Goal: Answer question/provide support: Share knowledge or assist other users

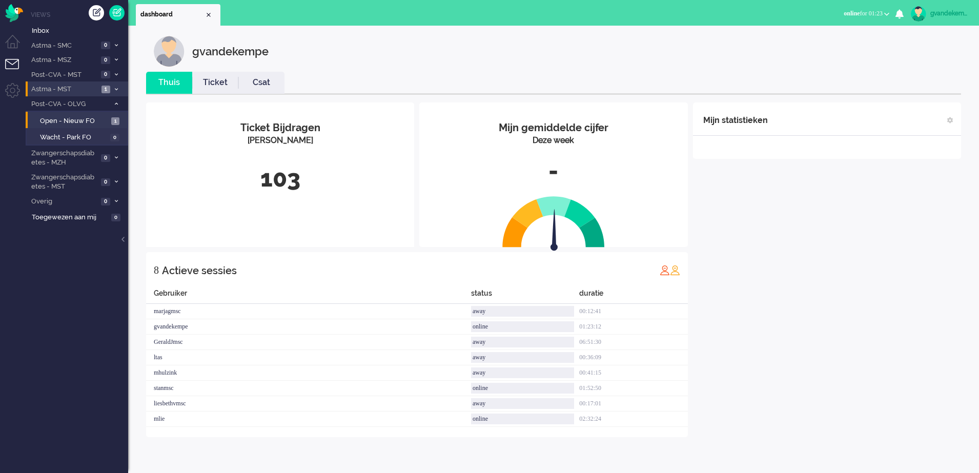
click at [101, 88] on li "Astma - MST 1" at bounding box center [77, 89] width 103 height 15
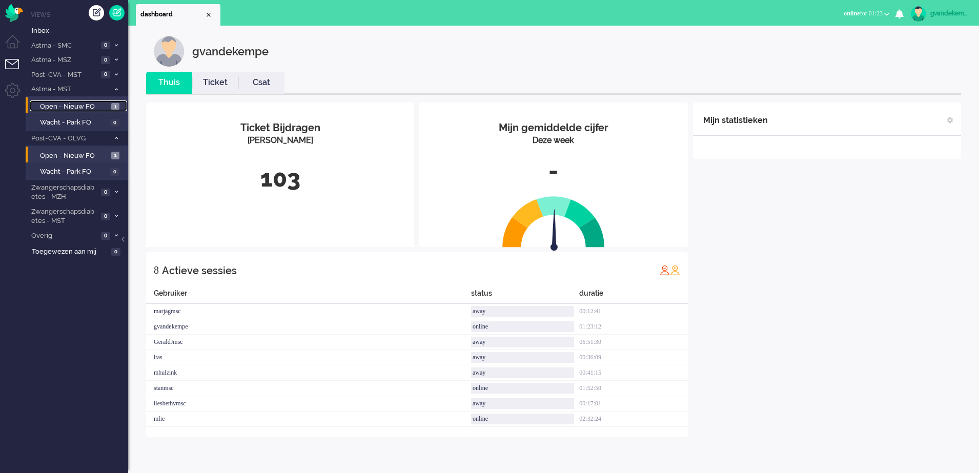
click at [106, 105] on span "Open - Nieuw FO" at bounding box center [74, 107] width 69 height 10
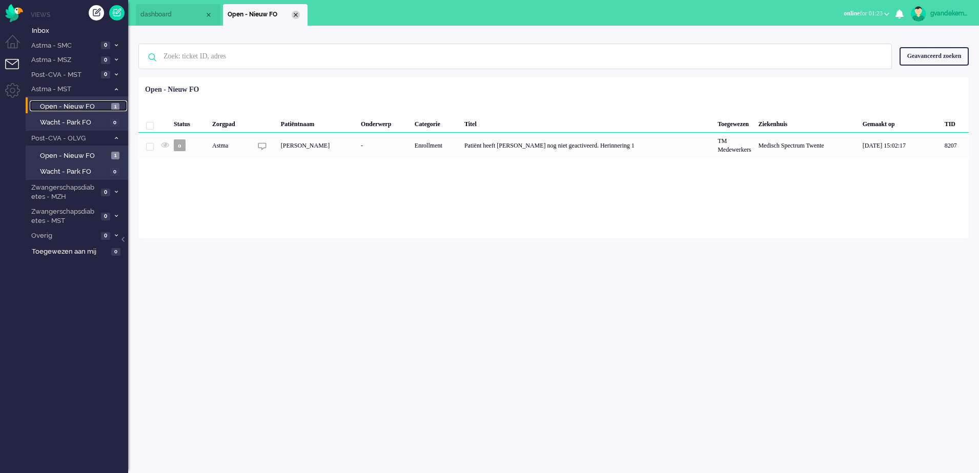
click at [292, 13] on div "Close tab" at bounding box center [296, 15] width 8 height 8
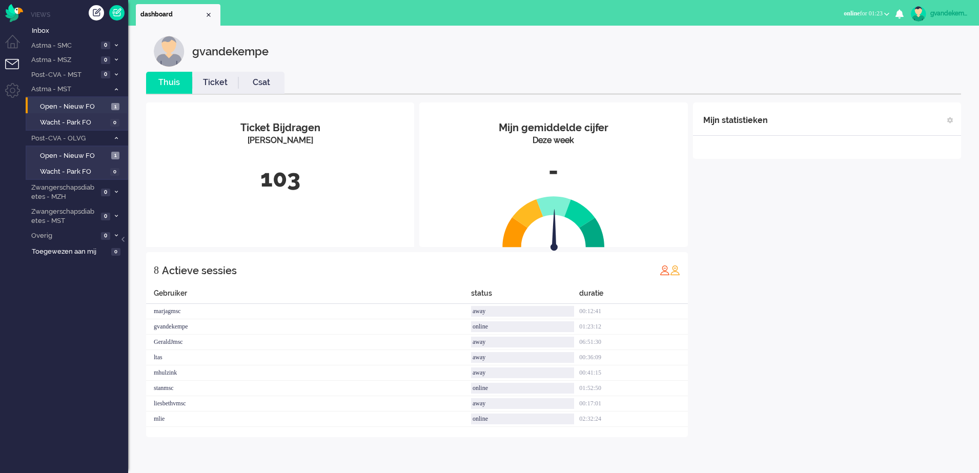
click at [786, 259] on div "Mijn statistieken + Statistieken toevoegen Bel tijd (gemiddelde dag) Wrapup tij…" at bounding box center [827, 270] width 268 height 335
click at [828, 356] on div "Mijn statistieken + Statistieken toevoegen Bel tijd (gemiddelde dag) Wrapup tij…" at bounding box center [827, 270] width 268 height 335
click at [816, 236] on div "Mijn statistieken + Statistieken toevoegen Bel tijd (gemiddelde dag) Wrapup tij…" at bounding box center [827, 270] width 268 height 335
click at [782, 206] on div "Mijn statistieken + Statistieken toevoegen Bel tijd (gemiddelde dag) Wrapup tij…" at bounding box center [827, 270] width 268 height 335
click at [221, 80] on link "Ticket" at bounding box center [215, 83] width 46 height 12
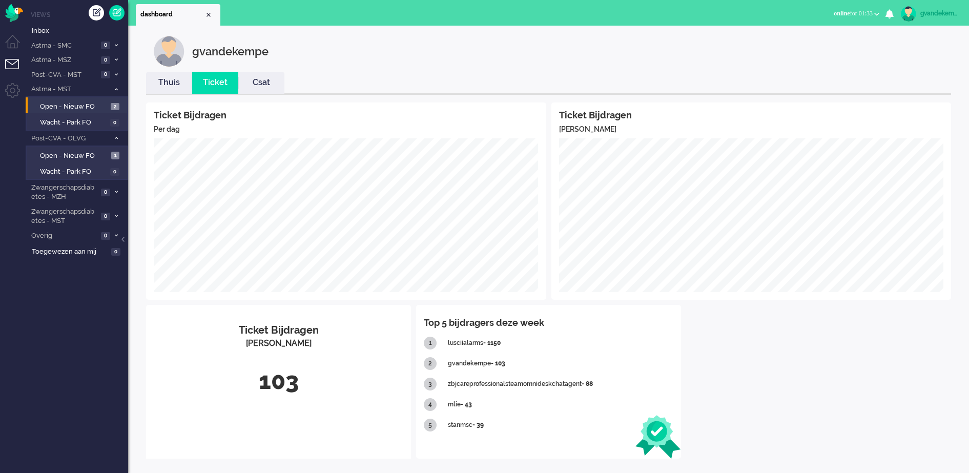
click at [174, 84] on link "Thuis" at bounding box center [169, 83] width 46 height 12
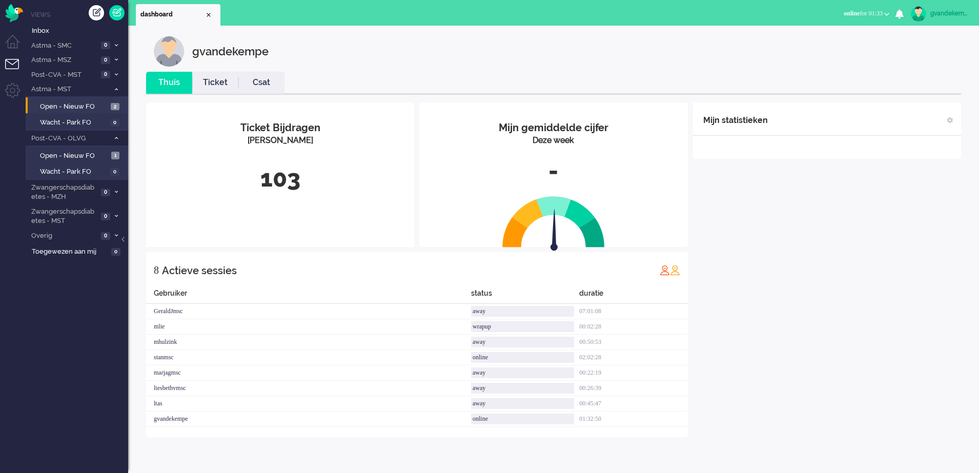
click at [219, 87] on link "Ticket" at bounding box center [215, 83] width 46 height 12
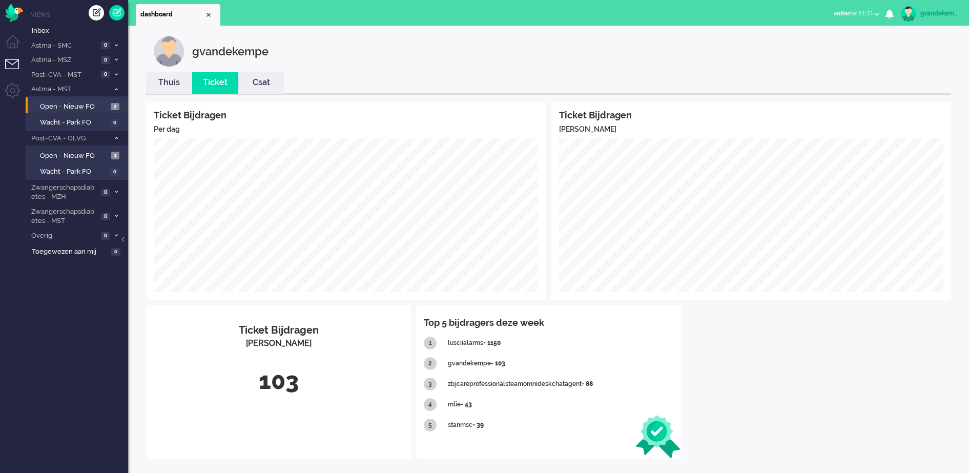
click at [172, 78] on link "Thuis" at bounding box center [169, 83] width 46 height 12
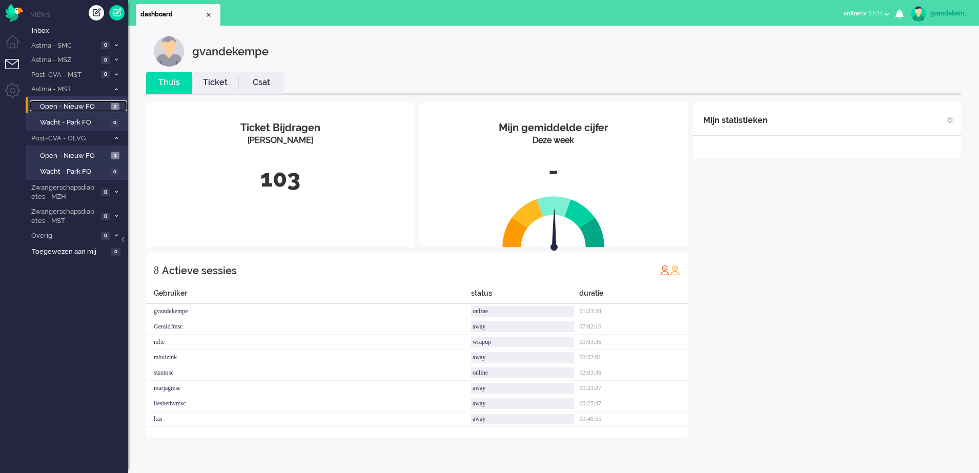
click at [87, 105] on span "Open - Nieuw FO" at bounding box center [74, 107] width 68 height 10
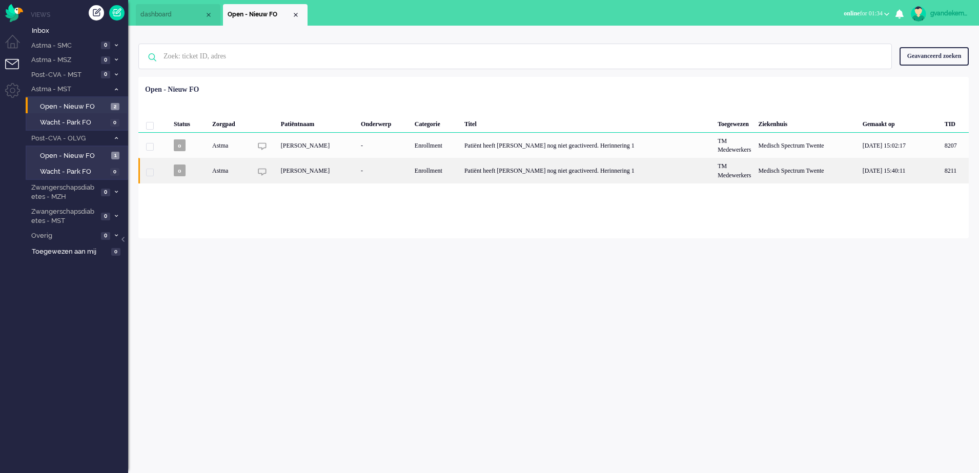
click at [527, 173] on div "Patiënt heeft [PERSON_NAME] nog niet geactiveerd. Herinnering 1" at bounding box center [587, 170] width 253 height 25
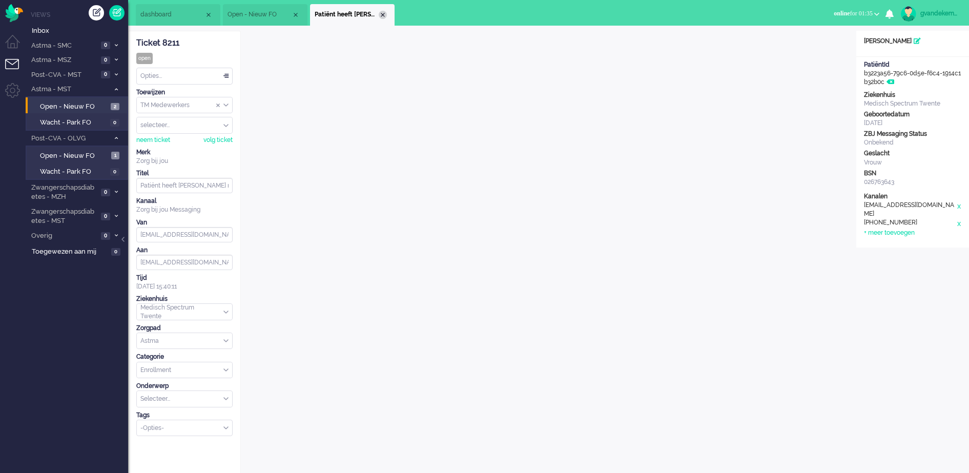
click at [384, 17] on div "Close tab" at bounding box center [383, 15] width 8 height 8
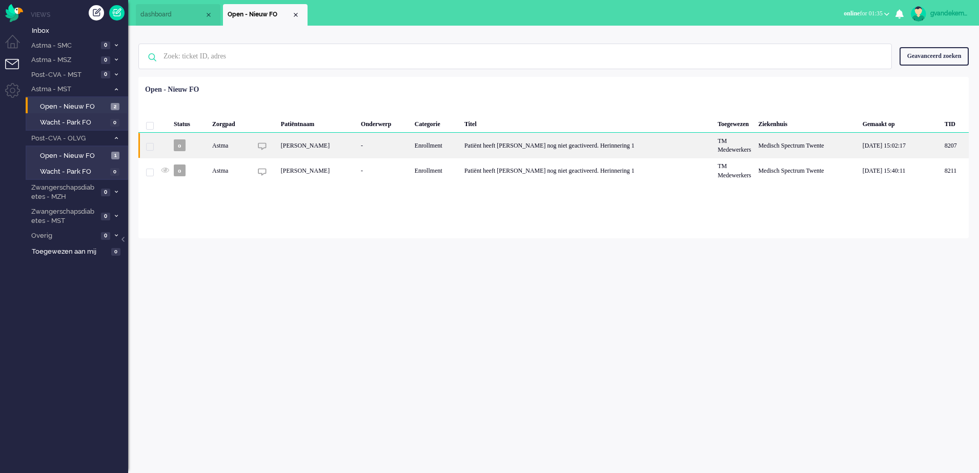
click at [357, 145] on div "[PERSON_NAME]" at bounding box center [317, 145] width 80 height 25
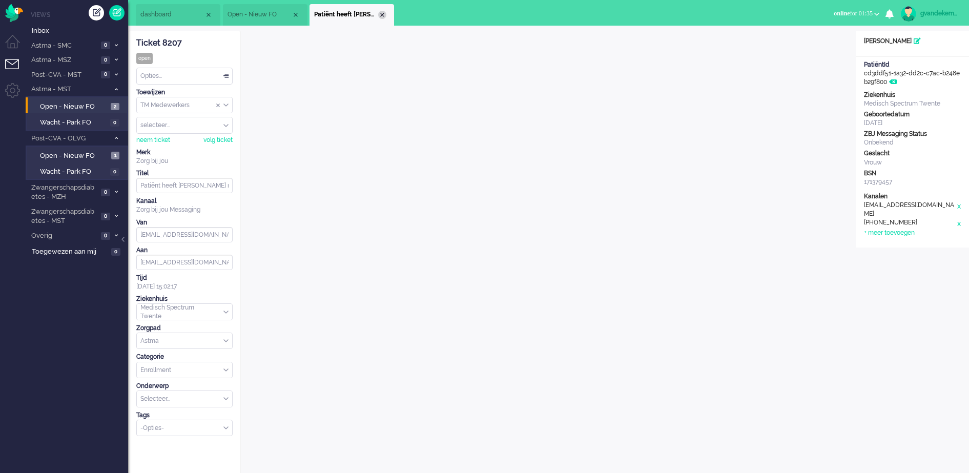
click at [383, 15] on div "Close tab" at bounding box center [382, 15] width 8 height 8
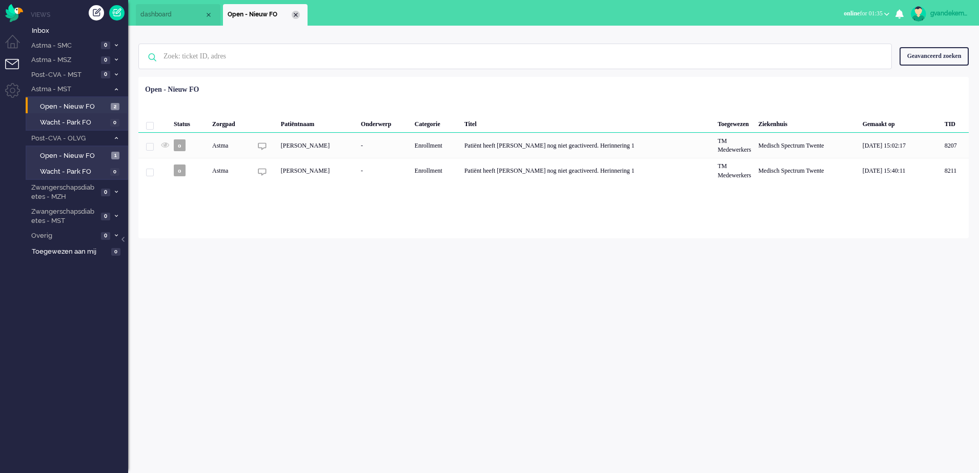
click at [295, 15] on div "Close tab" at bounding box center [296, 15] width 8 height 8
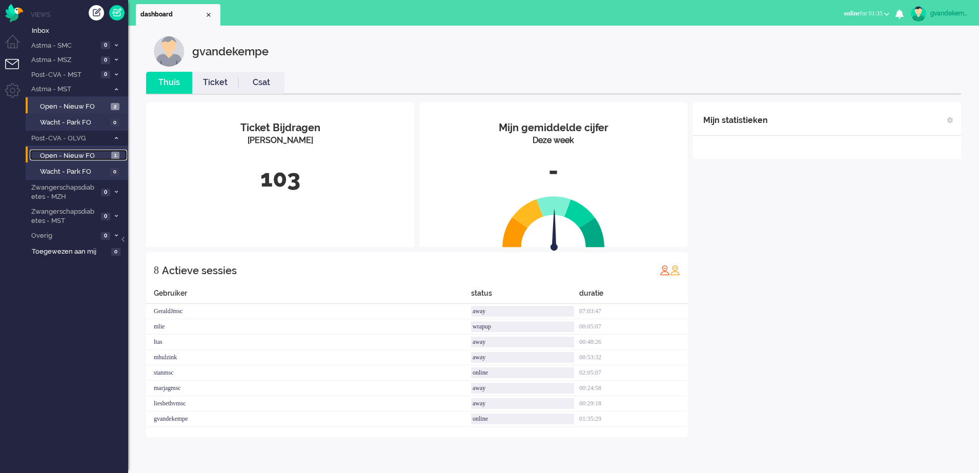
click at [94, 156] on span "Open - Nieuw FO" at bounding box center [74, 156] width 69 height 10
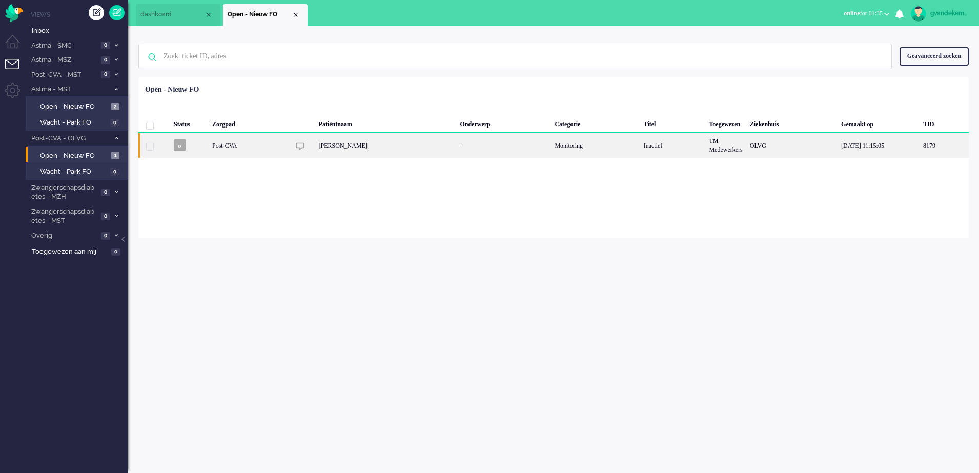
click at [330, 150] on div "[PERSON_NAME]" at bounding box center [386, 145] width 142 height 25
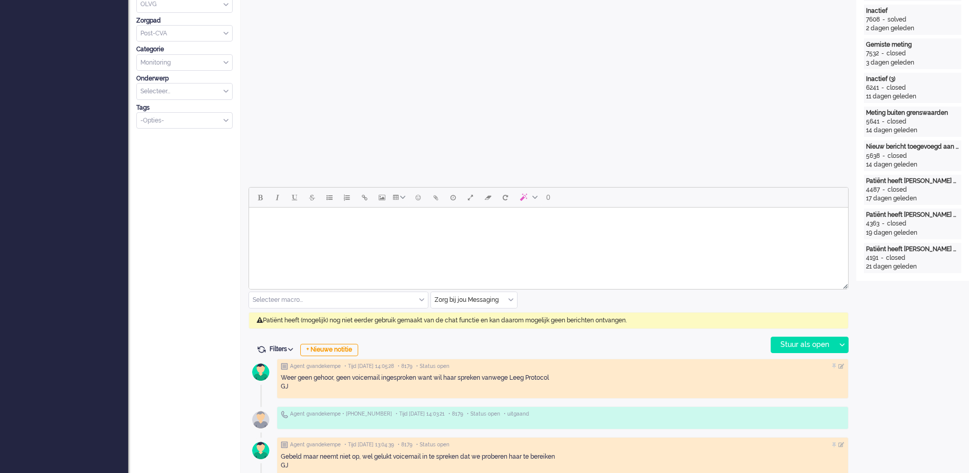
scroll to position [320, 0]
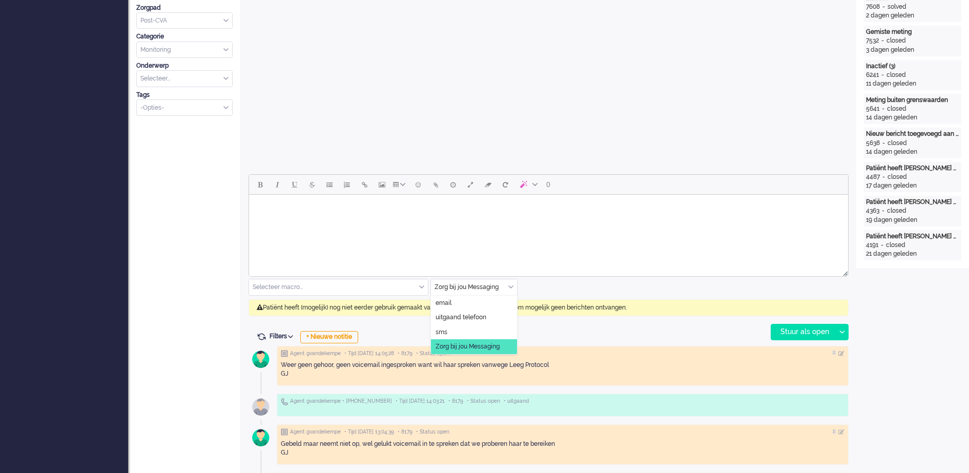
click at [511, 289] on div "Zorg bij jou Messaging" at bounding box center [474, 287] width 86 height 16
click at [483, 315] on span "uitgaand telefoon" at bounding box center [461, 317] width 51 height 9
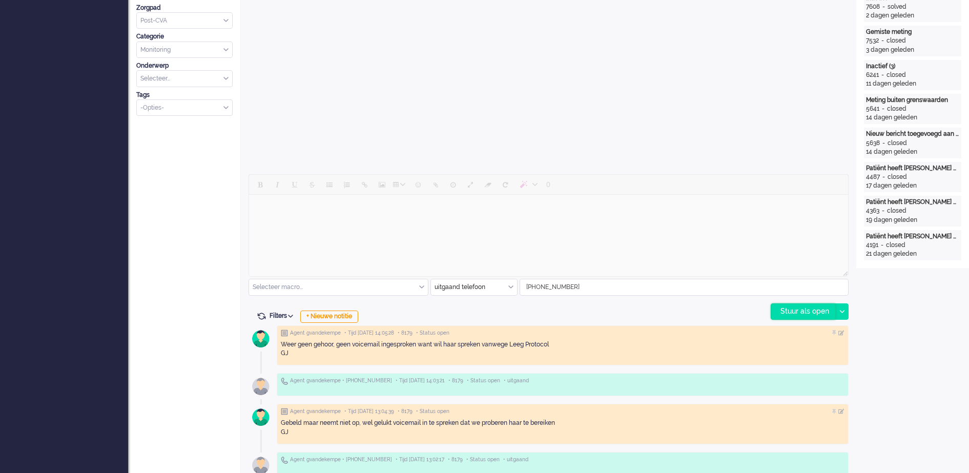
click at [809, 310] on div "Stuur als open" at bounding box center [804, 311] width 64 height 15
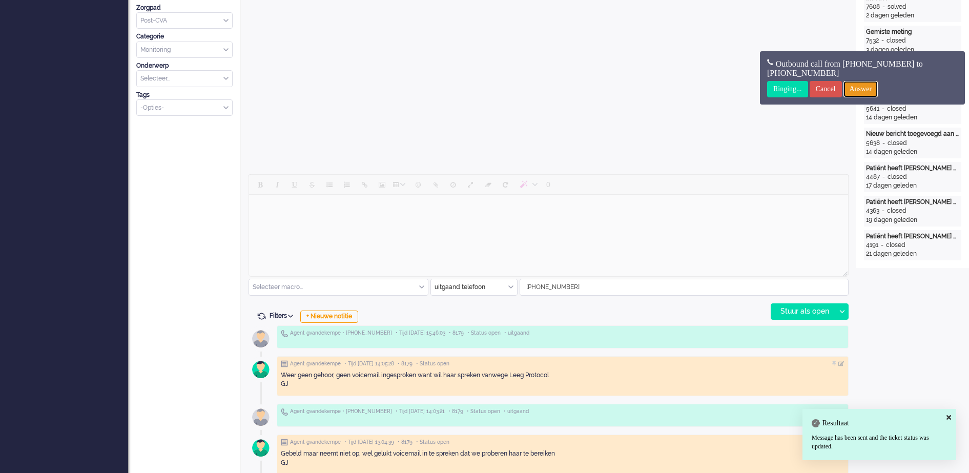
click at [879, 88] on input "Answer" at bounding box center [861, 89] width 35 height 16
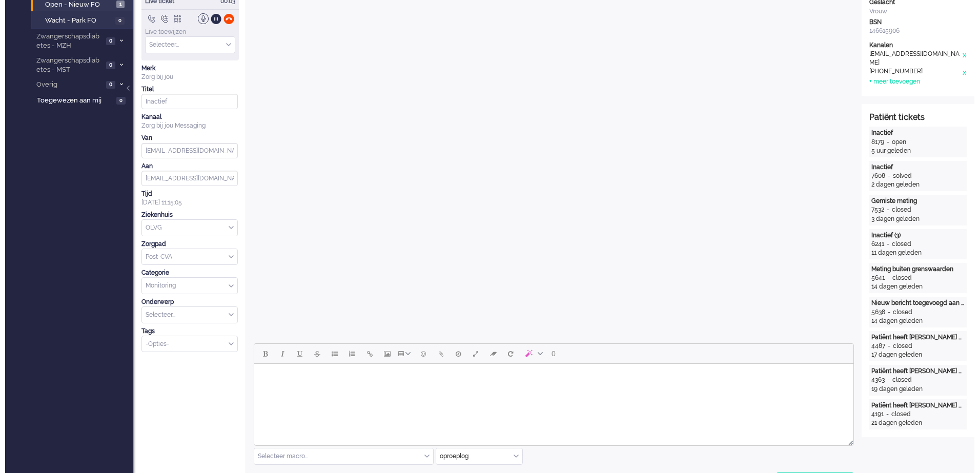
scroll to position [0, 0]
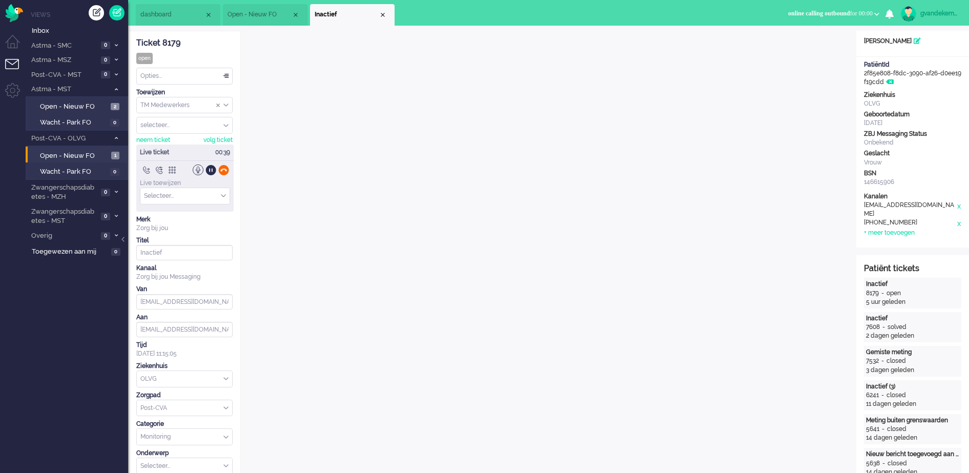
click at [226, 170] on div at bounding box center [223, 170] width 11 height 11
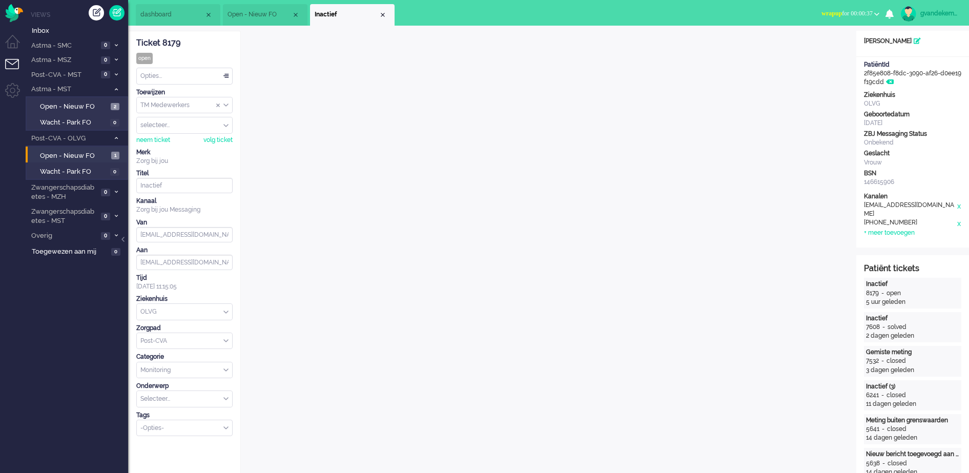
click at [226, 77] on div "Opties..." at bounding box center [184, 76] width 95 height 16
click at [188, 147] on li "Opgelost" at bounding box center [184, 149] width 95 height 15
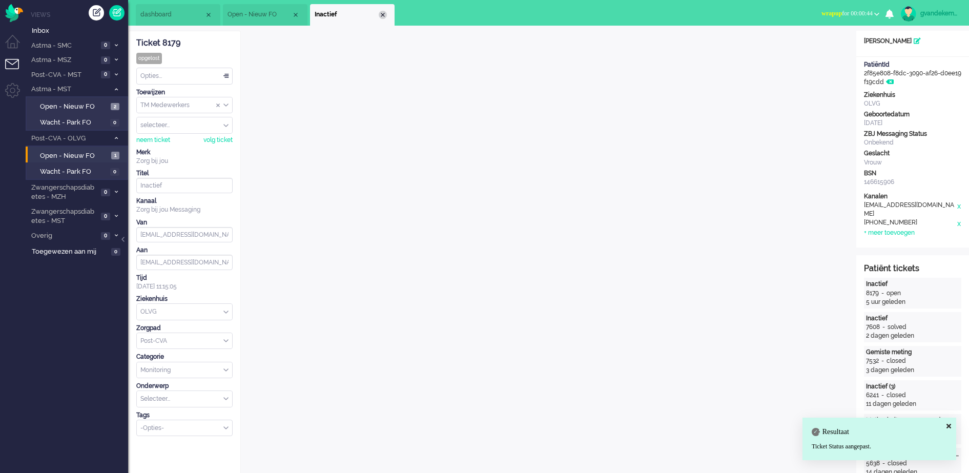
click at [382, 17] on div "Close tab" at bounding box center [383, 15] width 8 height 8
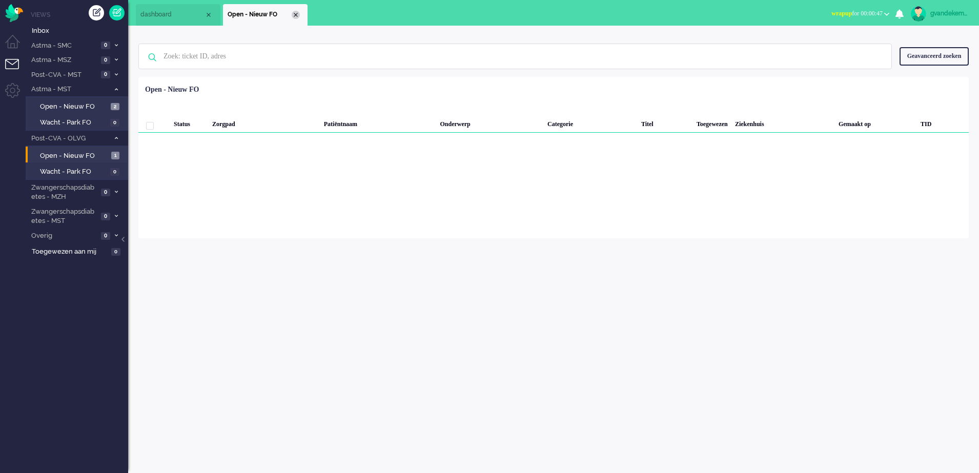
click at [295, 15] on div "Close tab" at bounding box center [296, 15] width 8 height 8
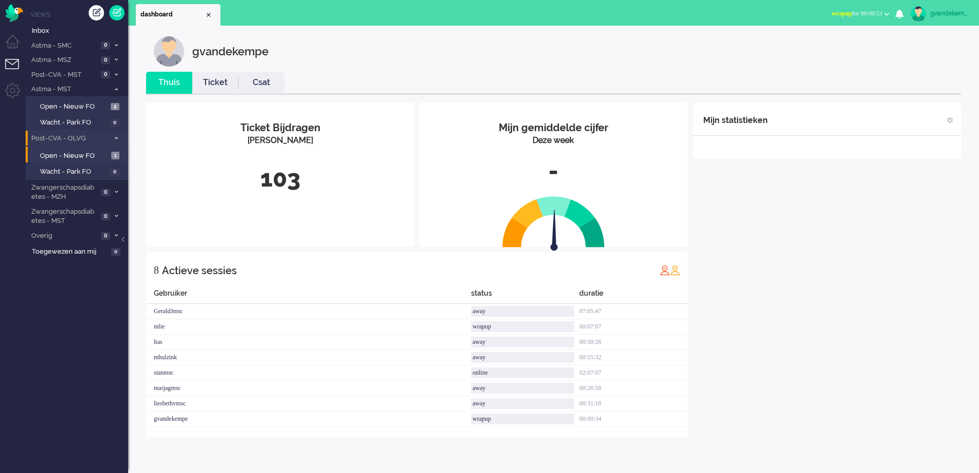
click at [115, 136] on icon at bounding box center [116, 138] width 3 height 4
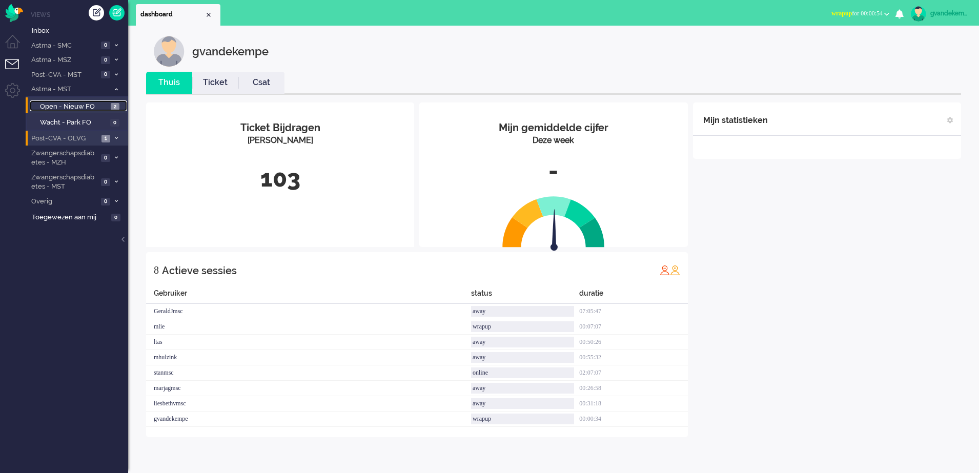
click at [101, 106] on span "Open - Nieuw FO" at bounding box center [74, 107] width 68 height 10
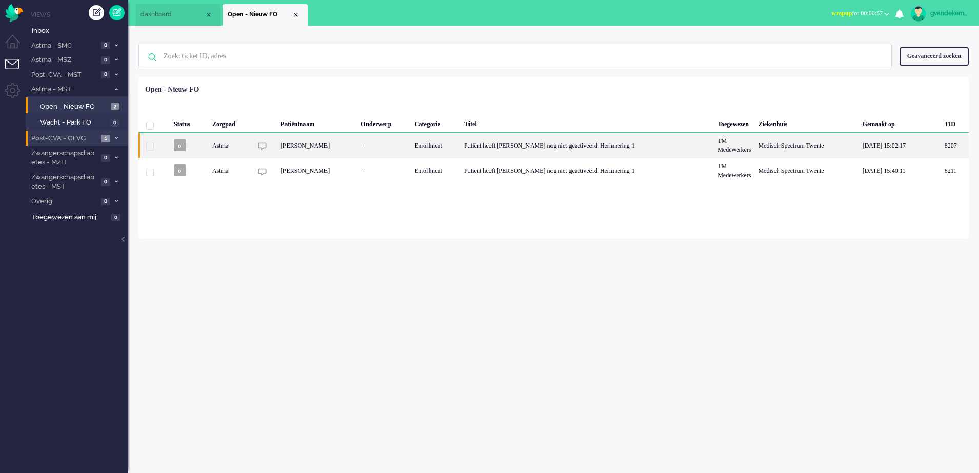
click at [357, 143] on div "[PERSON_NAME]" at bounding box center [317, 145] width 80 height 25
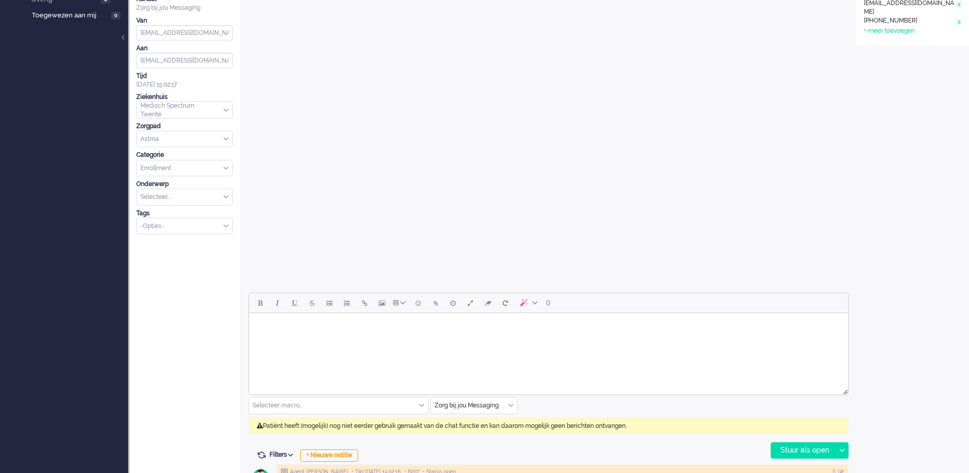
scroll to position [224, 0]
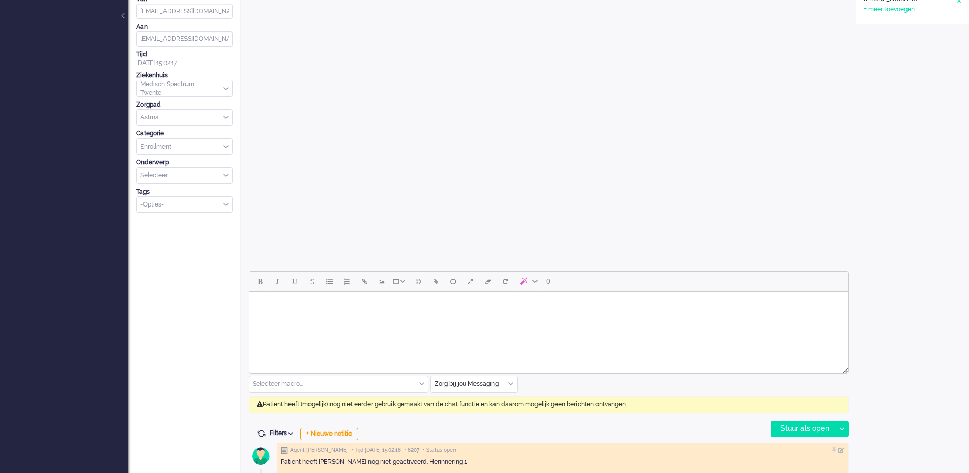
click at [509, 385] on div "Zorg bij jou Messaging" at bounding box center [474, 384] width 86 height 16
click at [481, 417] on span "uitgaand telefoon" at bounding box center [461, 414] width 51 height 9
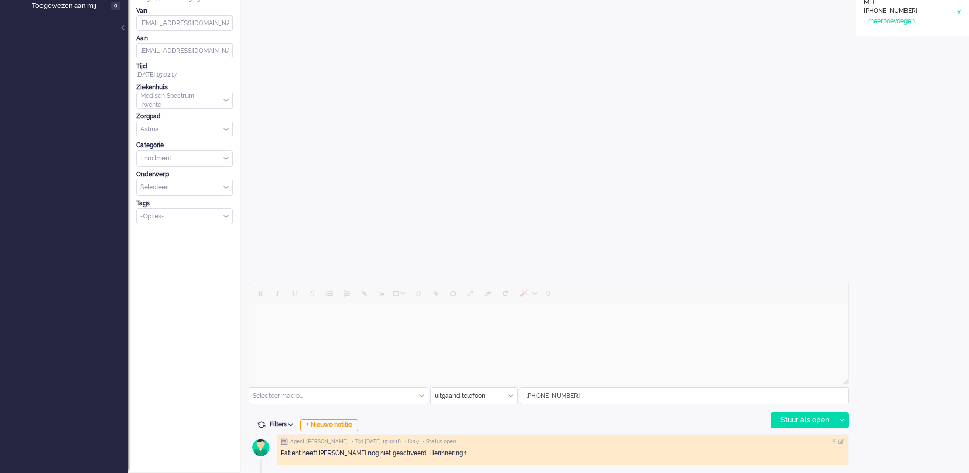
scroll to position [212, 0]
click at [804, 417] on div "Stuur als open" at bounding box center [804, 420] width 64 height 15
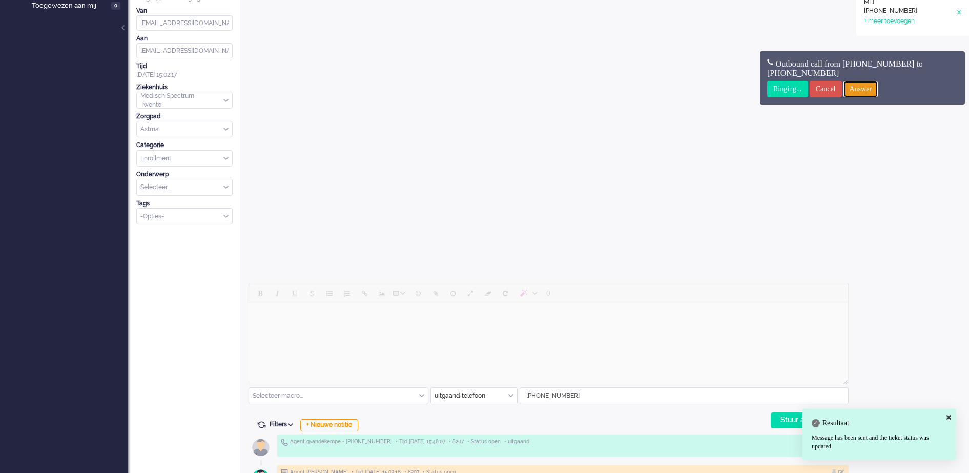
click at [879, 89] on input "Answer" at bounding box center [861, 89] width 35 height 16
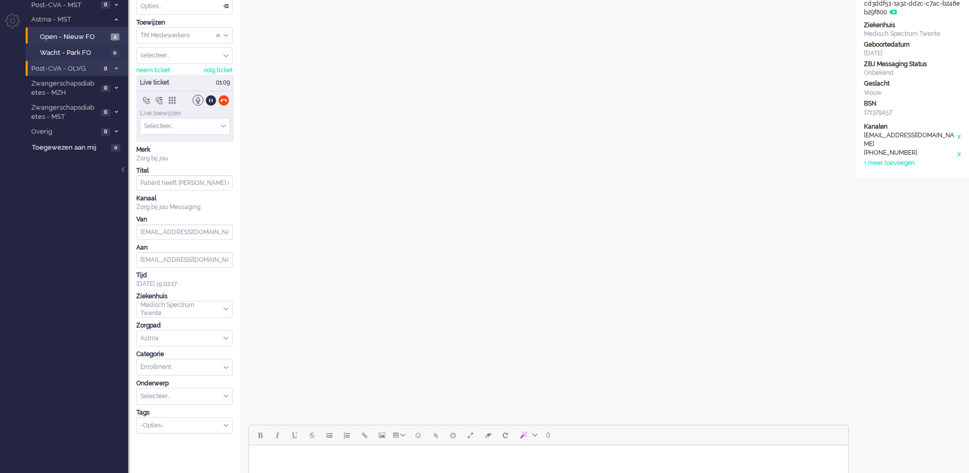
scroll to position [0, 0]
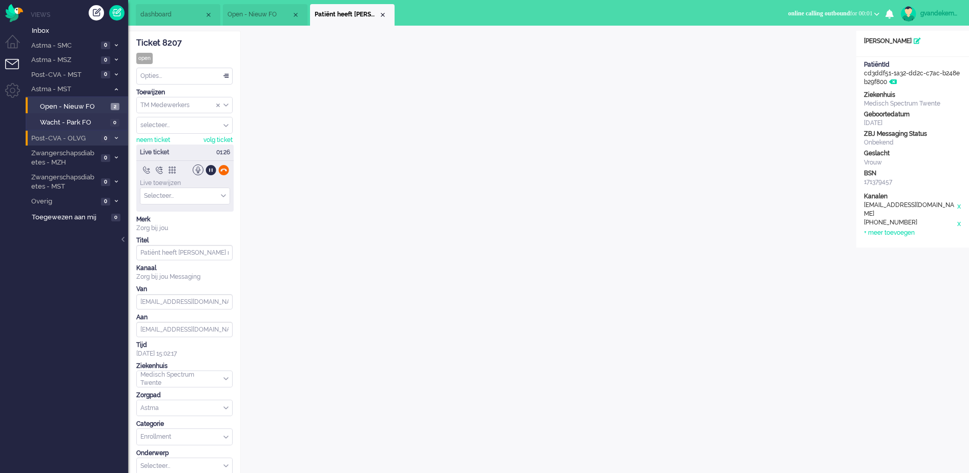
click at [227, 169] on div at bounding box center [223, 170] width 11 height 11
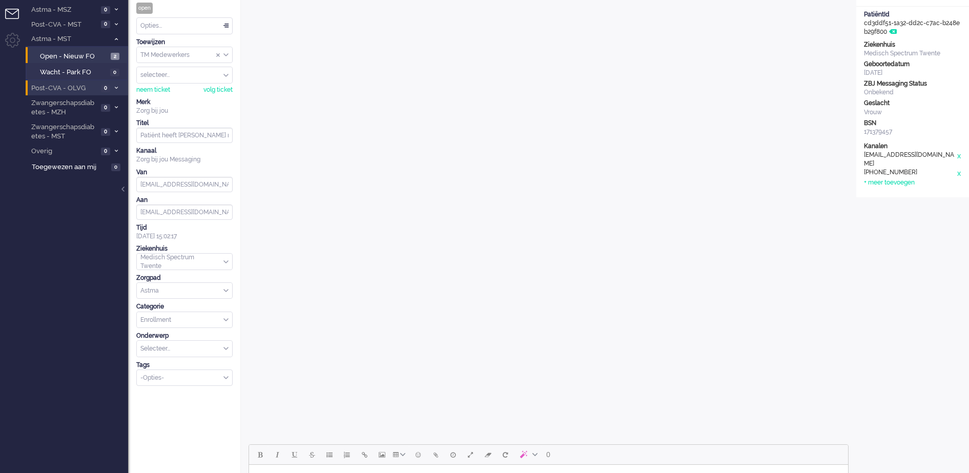
scroll to position [242, 0]
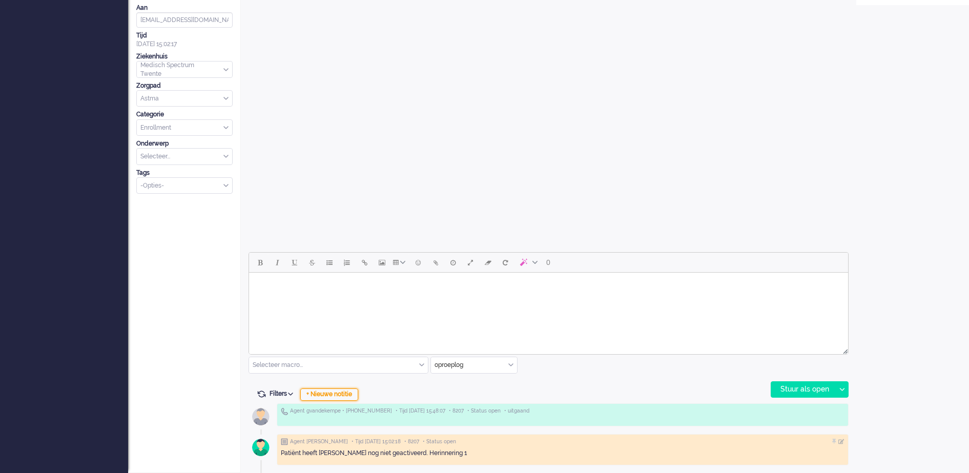
click at [351, 394] on div "+ Nieuwe notitie" at bounding box center [329, 395] width 58 height 12
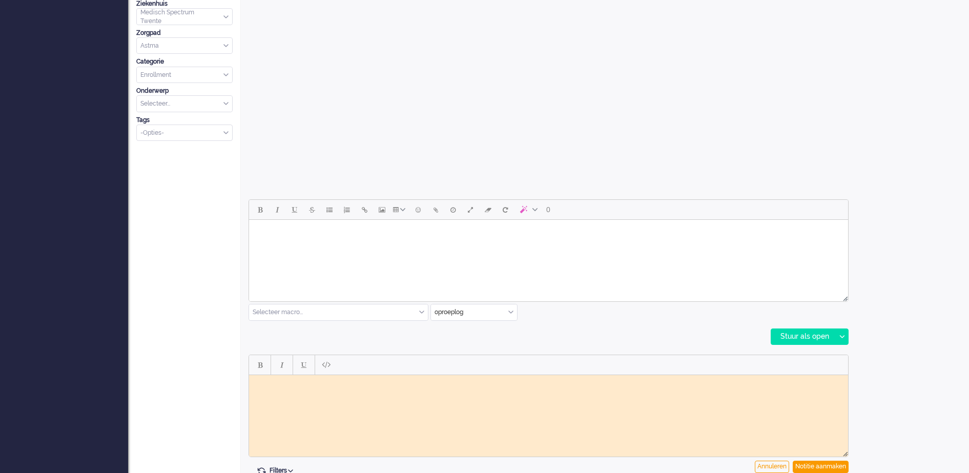
scroll to position [371, 0]
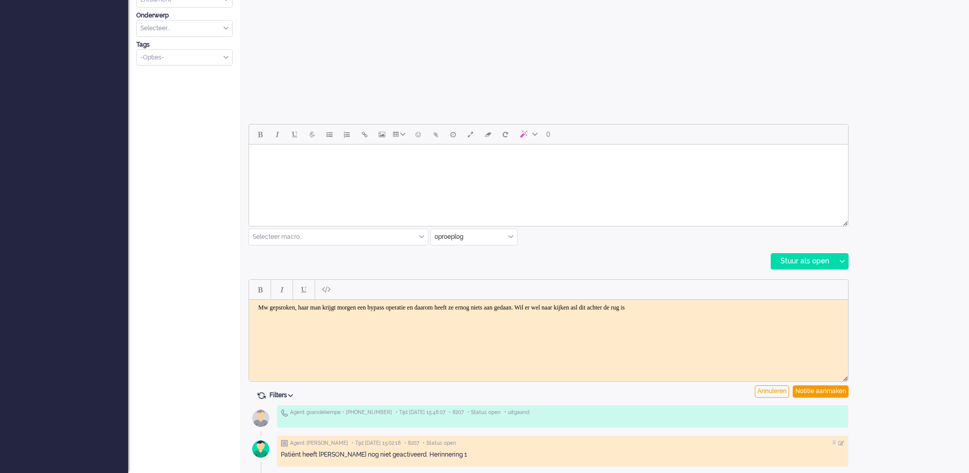
click at [659, 306] on body "Mw gepsroken, haar man krijgt morgen een bypass operatie en daarom heeft ze ern…" at bounding box center [548, 308] width 591 height 8
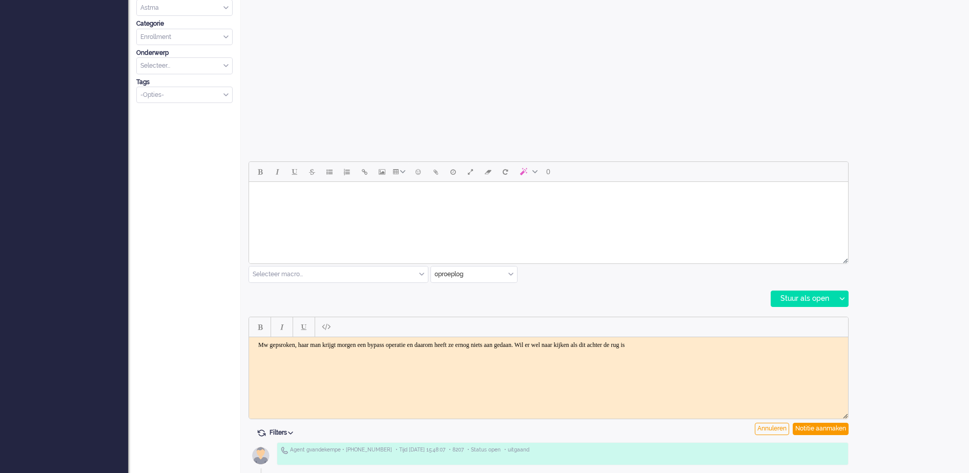
scroll to position [372, 0]
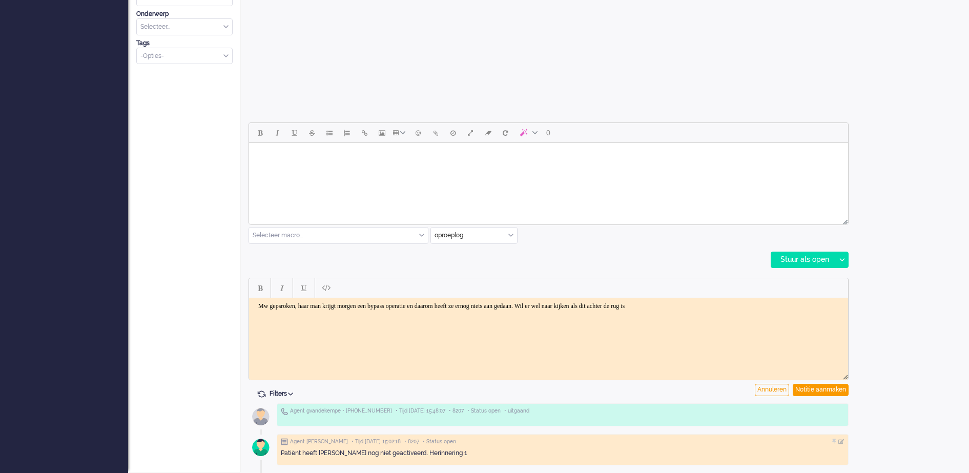
click at [726, 307] on body "Mw gepsroken, haar man krijgt morgen een bypass operatie en daarom heeft ze ern…" at bounding box center [548, 306] width 591 height 8
click at [302, 317] on body "Mw gepsroken, haar man krijgt morgen een bypass operatie en daarom heeft ze ern…" at bounding box center [548, 309] width 591 height 15
click at [285, 305] on body "Mw gepsroken, haar man krijgt morgen een bypass operatie en daarom heeft ze ern…" at bounding box center [548, 309] width 591 height 15
click at [449, 306] on body "Mw gepsroken, haar man krijgt morgen een bypass operatie en daarom heeft ze ern…" at bounding box center [548, 309] width 591 height 15
click at [540, 304] on body "Mw gepsroken, haar man krijgt morgen een bypass operatie (been) en daarom heeft…" at bounding box center [548, 309] width 591 height 15
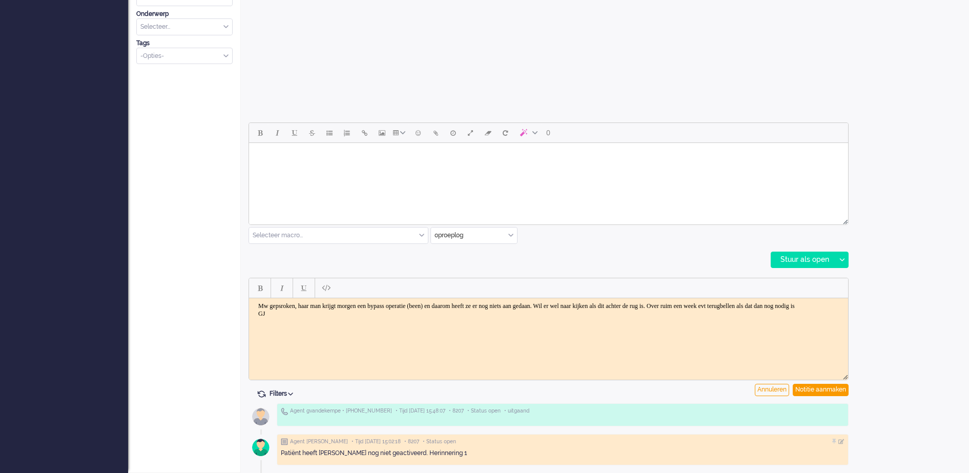
click at [290, 307] on body "Mw gepsroken, haar man krijgt morgen een bypass operatie (been) en daarom heeft…" at bounding box center [548, 309] width 591 height 15
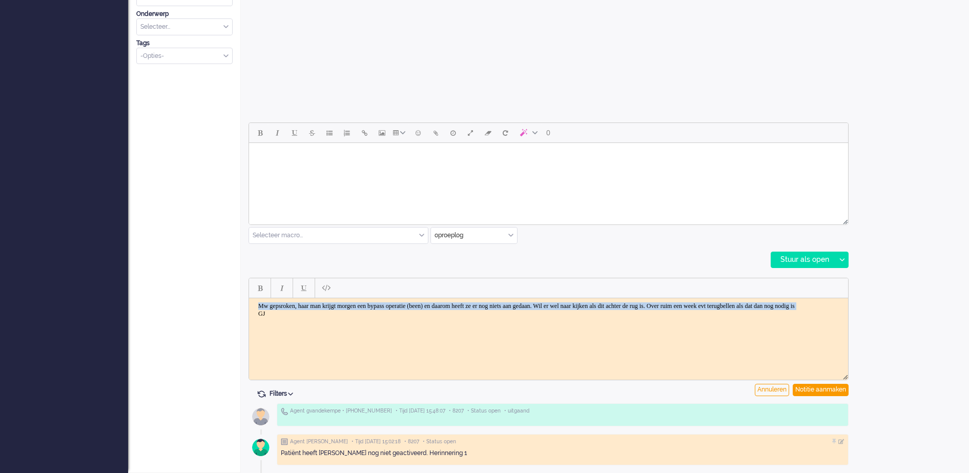
click at [290, 307] on body "Mw gepsroken, haar man krijgt morgen een bypass operatie (been) en daarom heeft…" at bounding box center [548, 309] width 591 height 15
drag, startPoint x: 267, startPoint y: 322, endPoint x: 254, endPoint y: 307, distance: 20.0
click at [254, 307] on body "Mw gesproken, haar man krijgt morgen een bypass operatie (been) en daarom heeft…" at bounding box center [548, 309] width 591 height 15
copy body "Mw gesproken, haar man krijgt morgen een bypass operatie (been) en daarom heeft…"
click at [919, 366] on div "Open custom software Patiëntnaam [PERSON_NAME] PatiëntId cd3ddf51-1a32-dd2c-c7a…" at bounding box center [913, 66] width 113 height 815
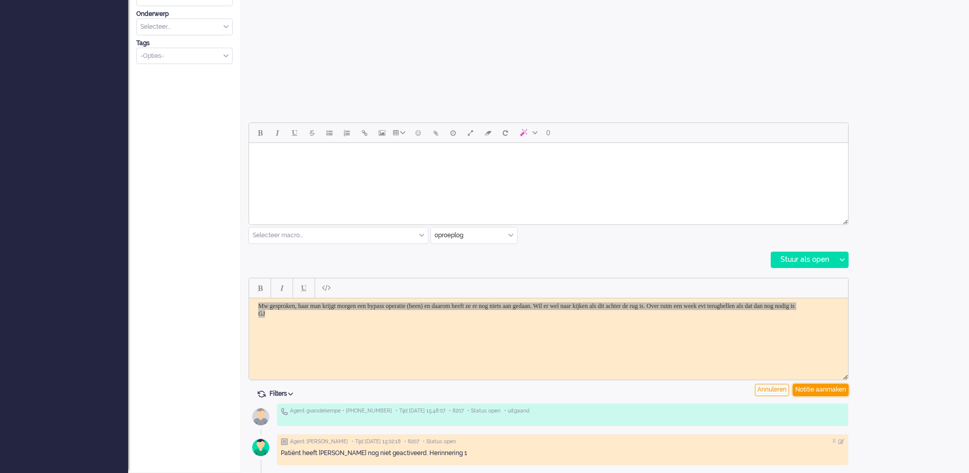
click at [834, 388] on div "Notitie aanmaken" at bounding box center [821, 390] width 56 height 12
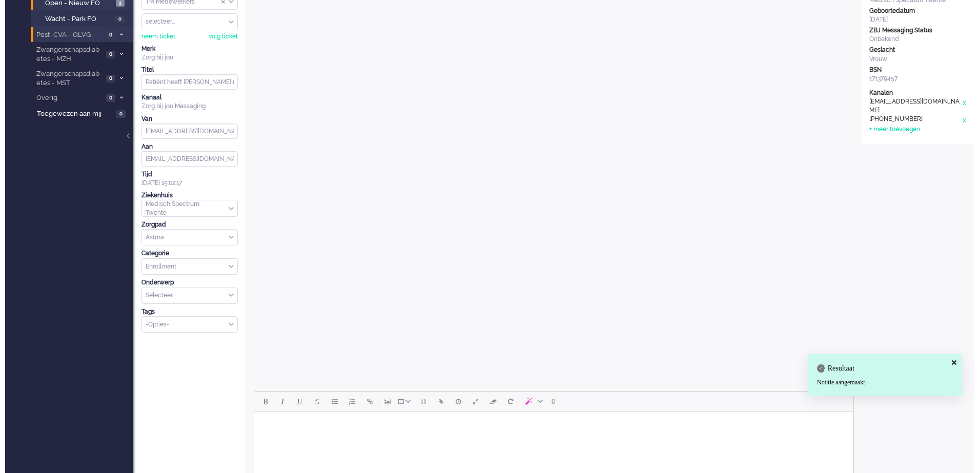
scroll to position [0, 0]
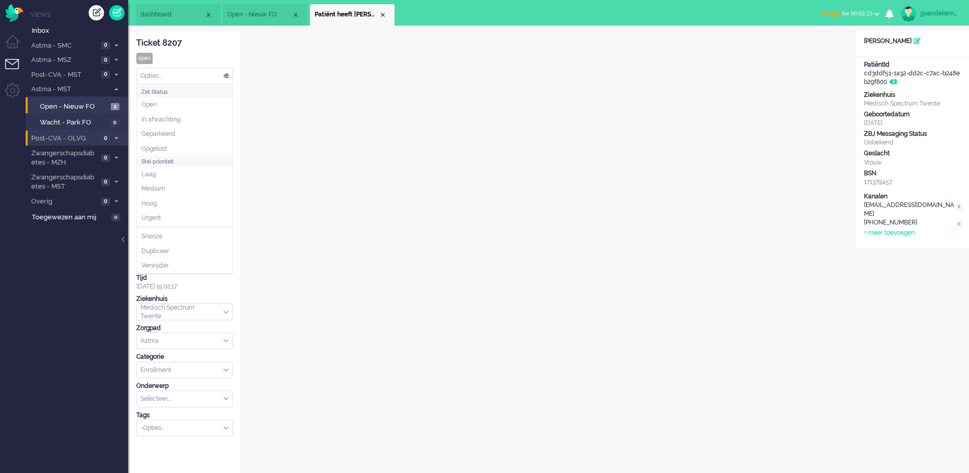
click at [227, 74] on div "Opties..." at bounding box center [184, 76] width 95 height 16
click at [177, 146] on li "Opgelost" at bounding box center [184, 149] width 95 height 15
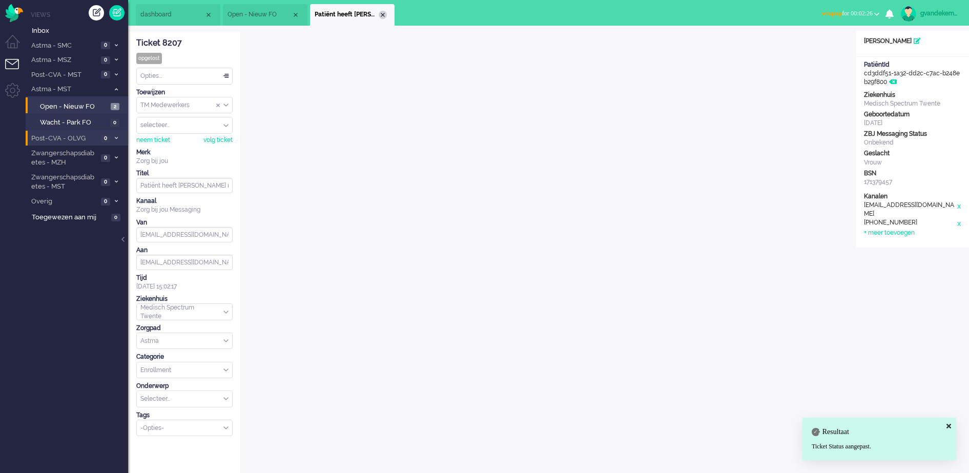
click at [385, 15] on div "Close tab" at bounding box center [383, 15] width 8 height 8
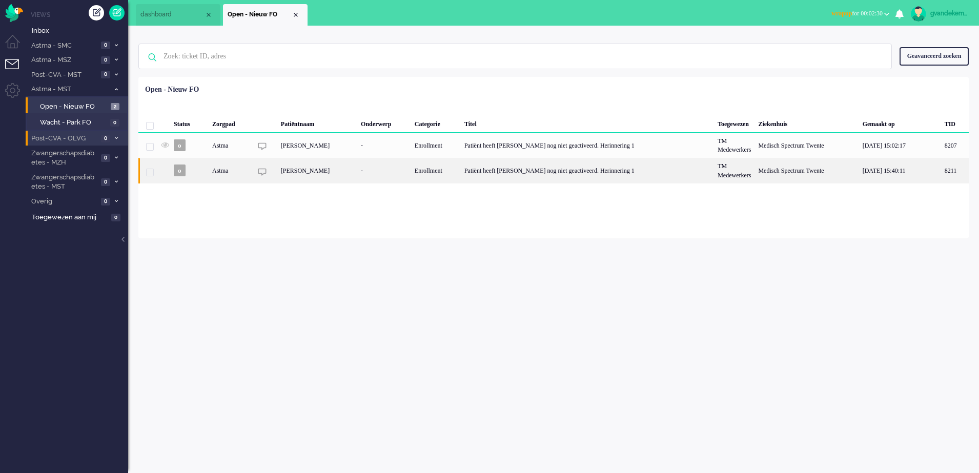
click at [357, 174] on div "[PERSON_NAME]" at bounding box center [317, 170] width 80 height 25
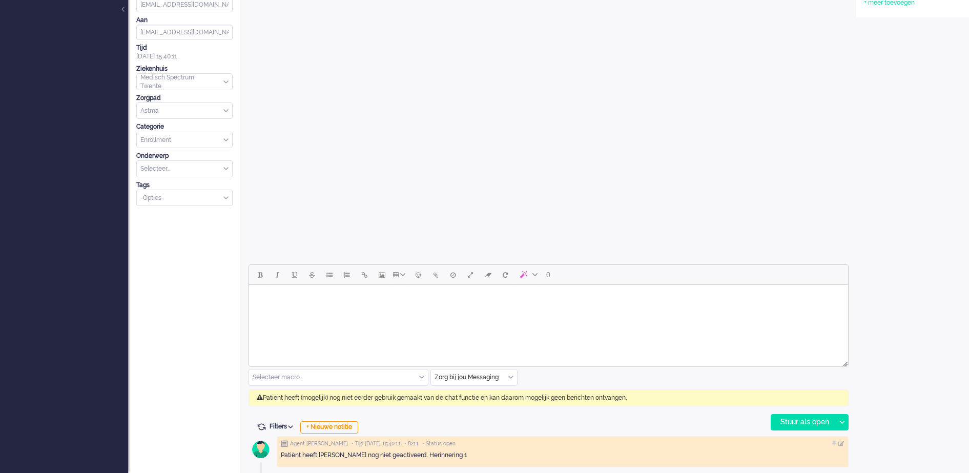
scroll to position [232, 0]
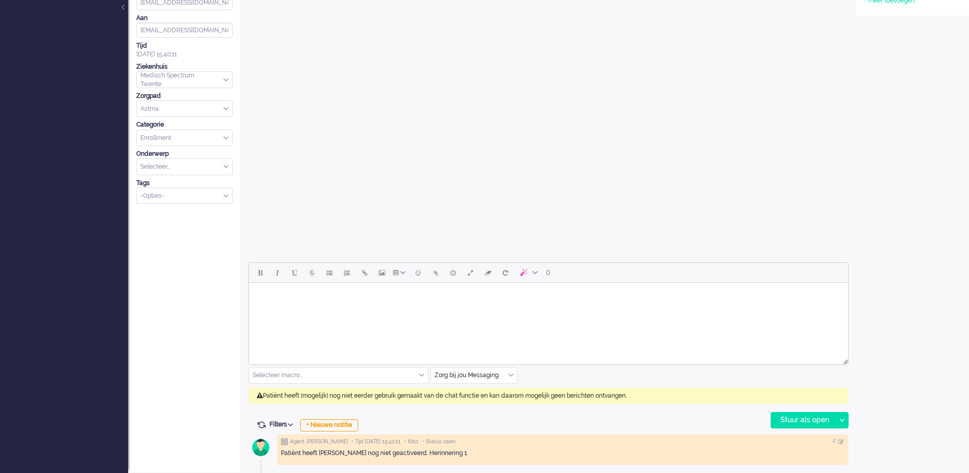
click at [510, 378] on div "Zorg bij jou Messaging" at bounding box center [474, 376] width 86 height 16
click at [481, 407] on span "uitgaand telefoon" at bounding box center [461, 405] width 51 height 9
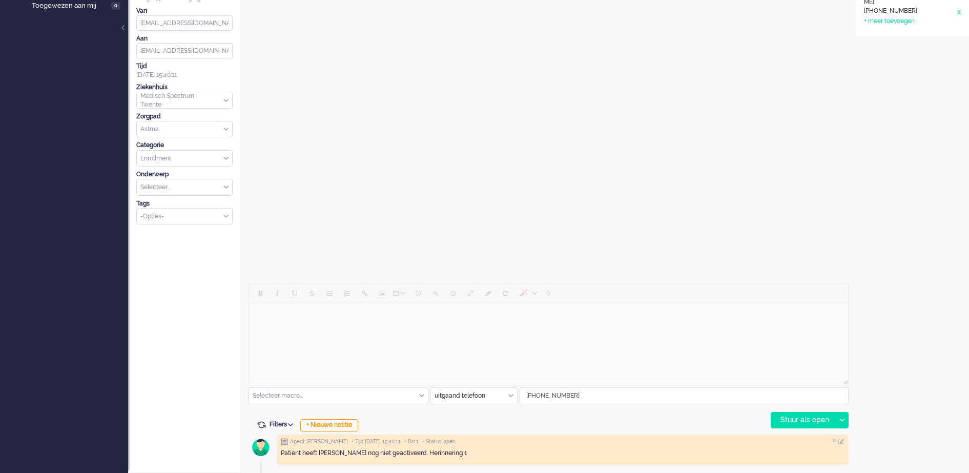
scroll to position [212, 0]
click at [813, 419] on div "Stuur als open" at bounding box center [804, 420] width 64 height 15
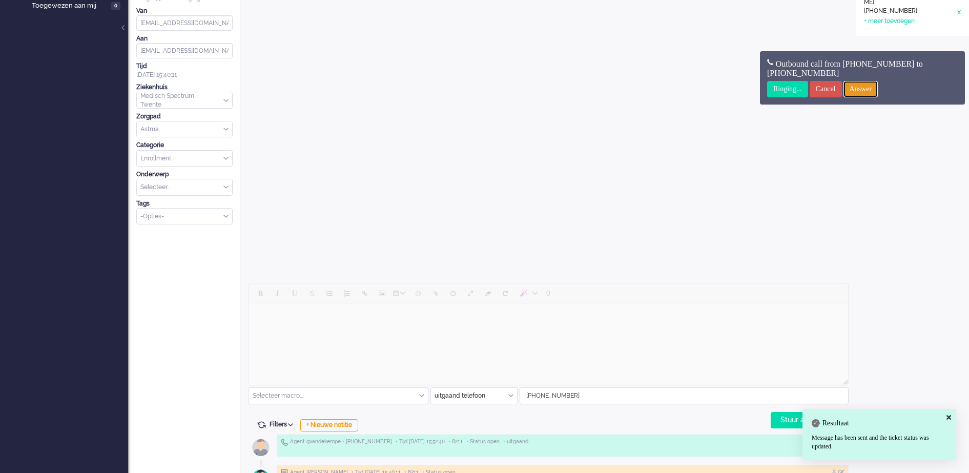
click at [879, 86] on input "Answer" at bounding box center [861, 89] width 35 height 16
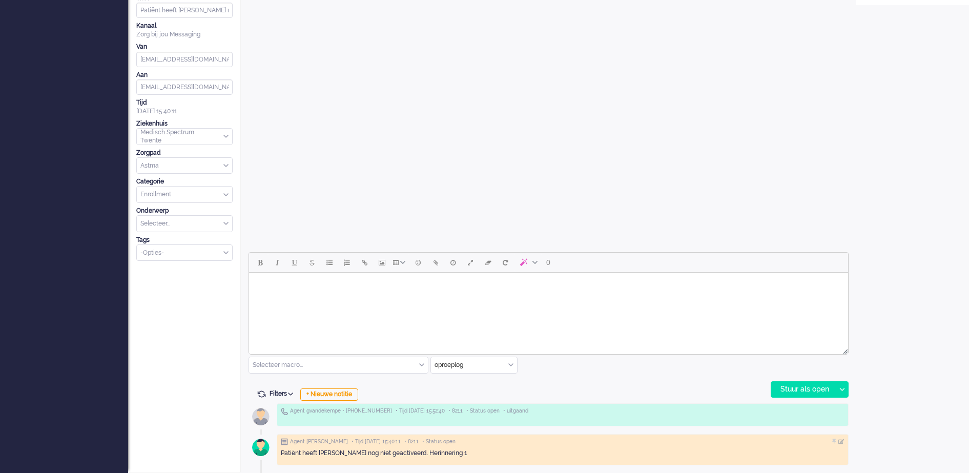
scroll to position [0, 0]
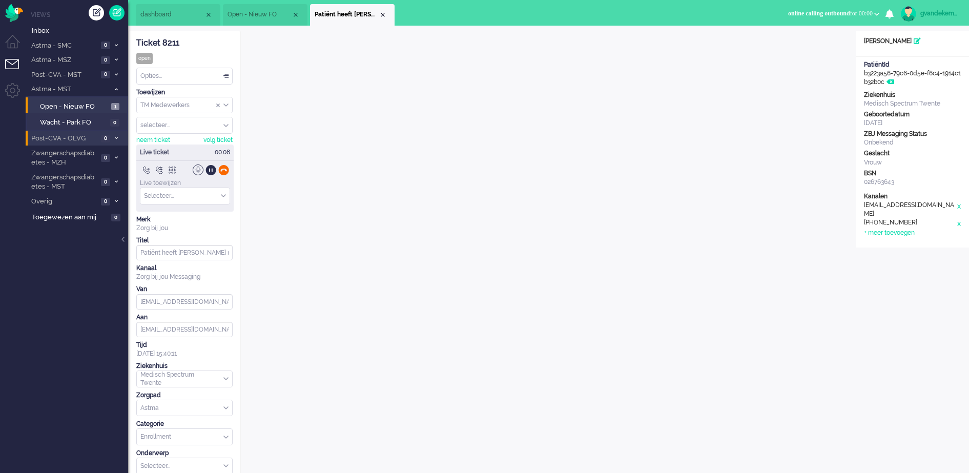
click at [223, 169] on div at bounding box center [223, 170] width 11 height 11
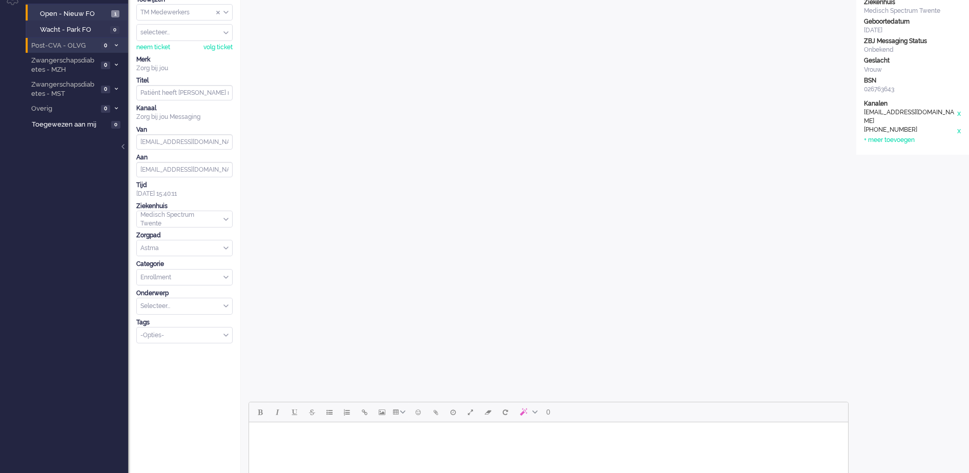
scroll to position [242, 0]
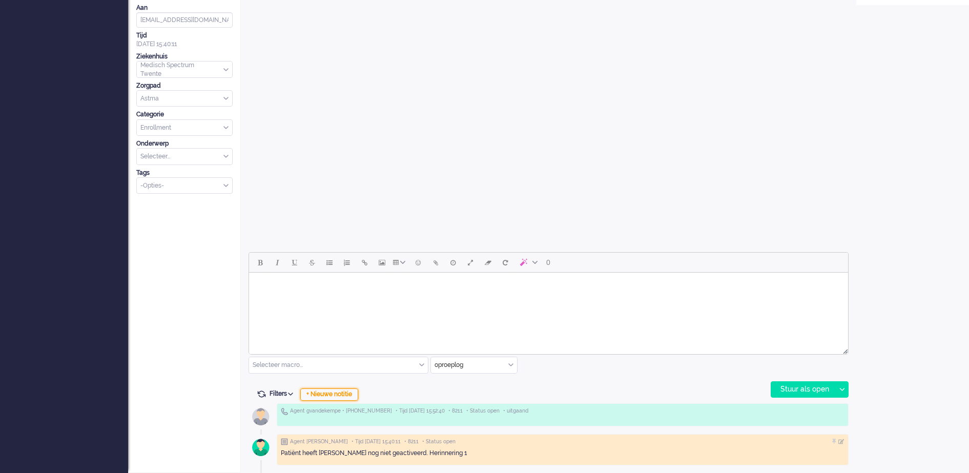
click at [355, 395] on div "+ Nieuwe notitie" at bounding box center [329, 395] width 58 height 12
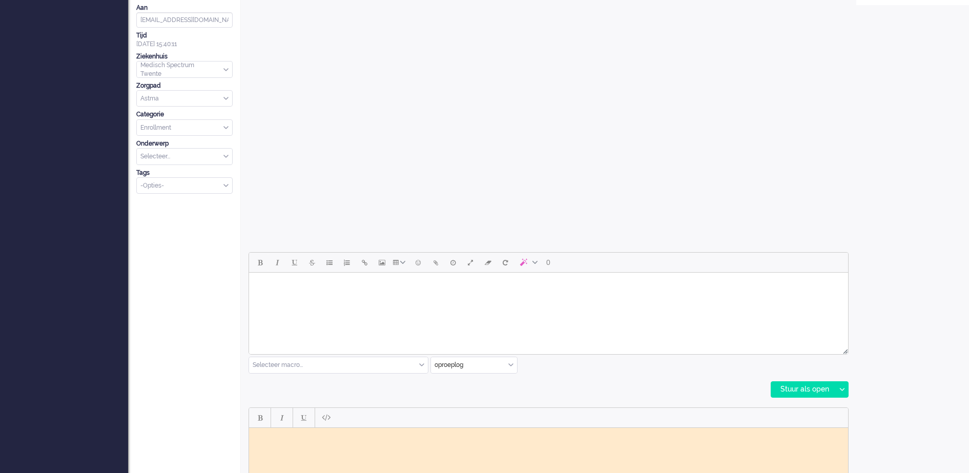
scroll to position [0, 0]
click at [359, 435] on body "Rich Text Area. Press ALT-0 for help." at bounding box center [548, 436] width 591 height 8
click at [487, 435] on body ""Dit nummer is momenteel onbereikbaar, probeert u het later nog eens GJ" at bounding box center [548, 443] width 591 height 23
click at [258, 451] on body ""Dit nummer is momenteel onbereikbaar, probeert u het later nog eens" GJ" at bounding box center [548, 443] width 591 height 23
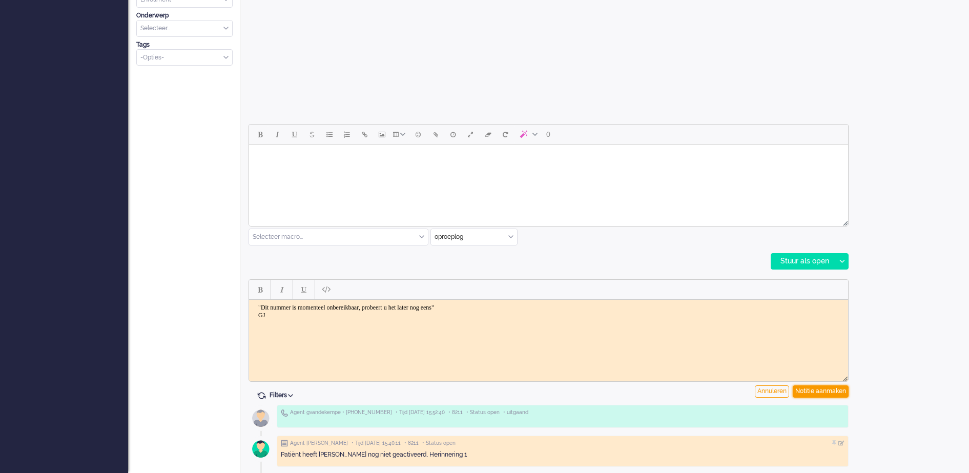
click at [818, 393] on div "Notitie aanmaken" at bounding box center [821, 392] width 56 height 12
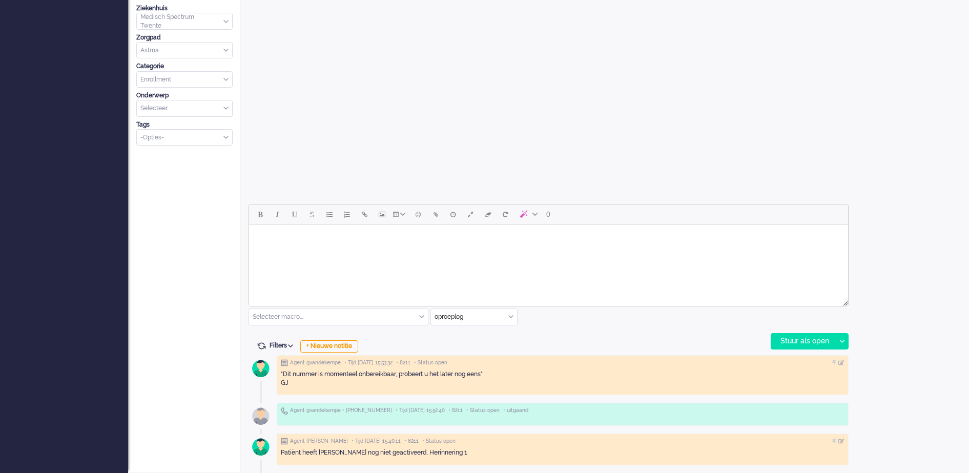
scroll to position [291, 0]
drag, startPoint x: 287, startPoint y: 382, endPoint x: 275, endPoint y: 374, distance: 14.8
click at [275, 374] on div "Agent gvandekempe • Tijd [DATE] 15:53:32 • 8211 • Status open "Dit nummer is mo…" at bounding box center [549, 413] width 600 height 122
copy div ""Dit nummer is momenteel onbereikbaar, probeert u het later nog eens" GJ"
click at [682, 320] on div "0 Selecteer macro... Bericht: [PERSON_NAME] geen actie Bericht: Intake Notitie:…" at bounding box center [549, 277] width 600 height 146
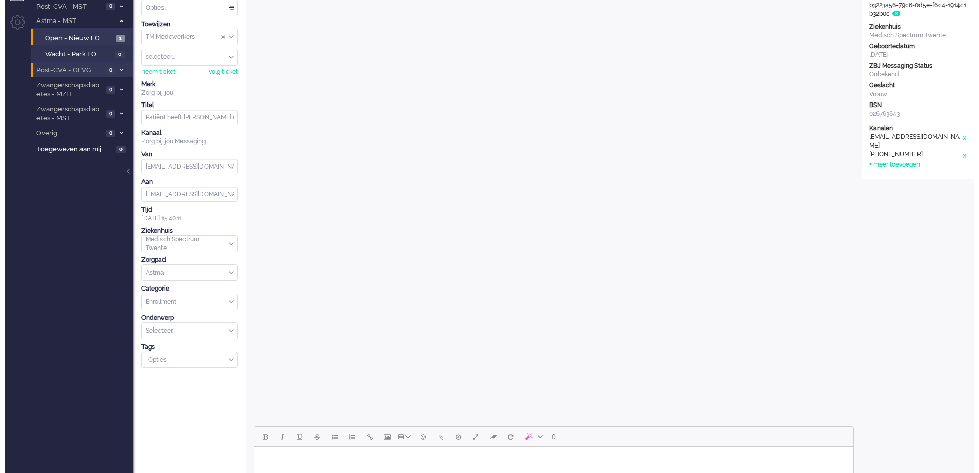
scroll to position [0, 0]
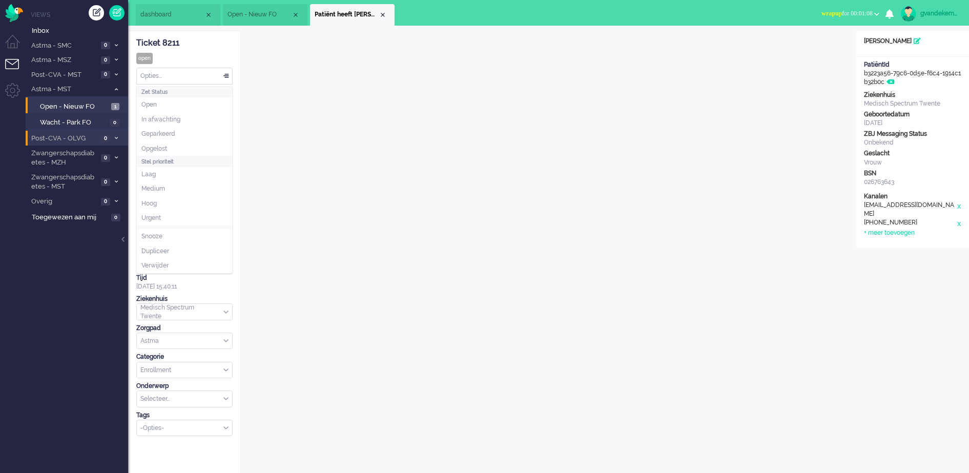
click at [229, 76] on div "Opties..." at bounding box center [184, 76] width 95 height 16
click at [181, 146] on li "Opgelost" at bounding box center [184, 149] width 95 height 15
click at [382, 14] on div "Close tab" at bounding box center [383, 15] width 8 height 8
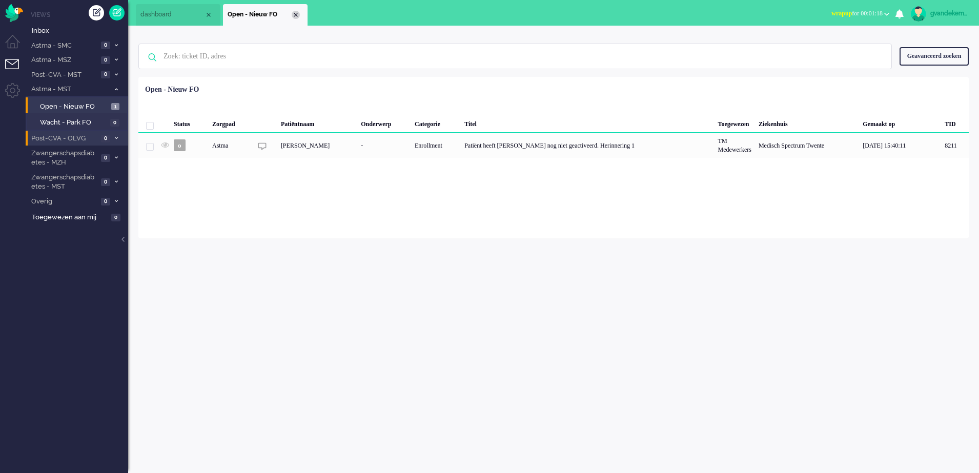
click at [294, 13] on div "Close tab" at bounding box center [296, 15] width 8 height 8
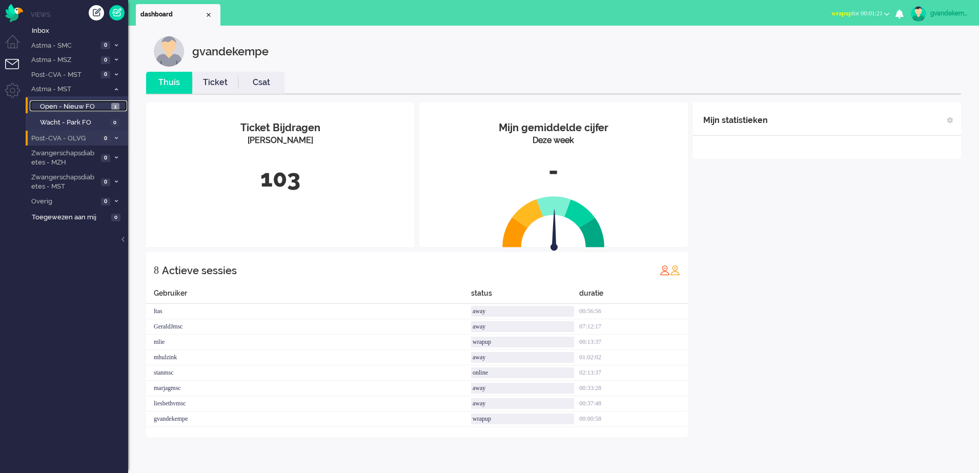
click at [94, 104] on span "Open - Nieuw FO" at bounding box center [74, 107] width 69 height 10
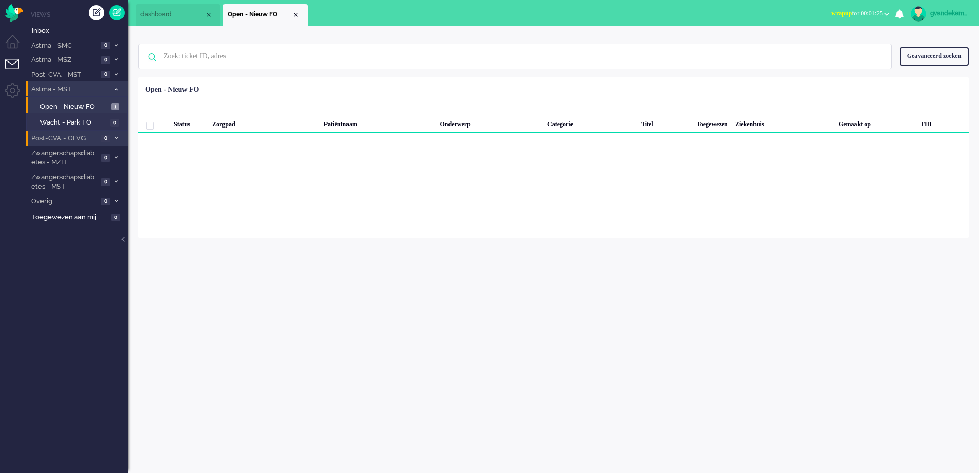
click at [115, 89] on icon at bounding box center [116, 90] width 3 height 4
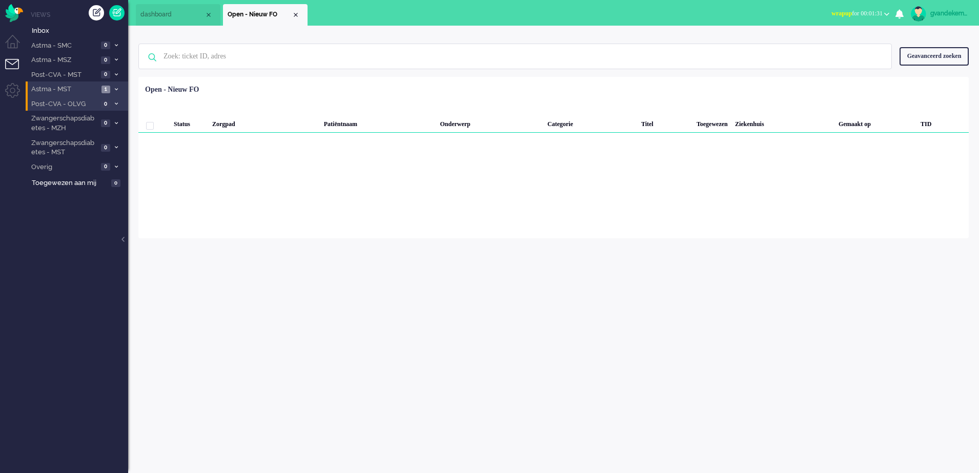
click at [116, 90] on icon at bounding box center [116, 90] width 3 height 4
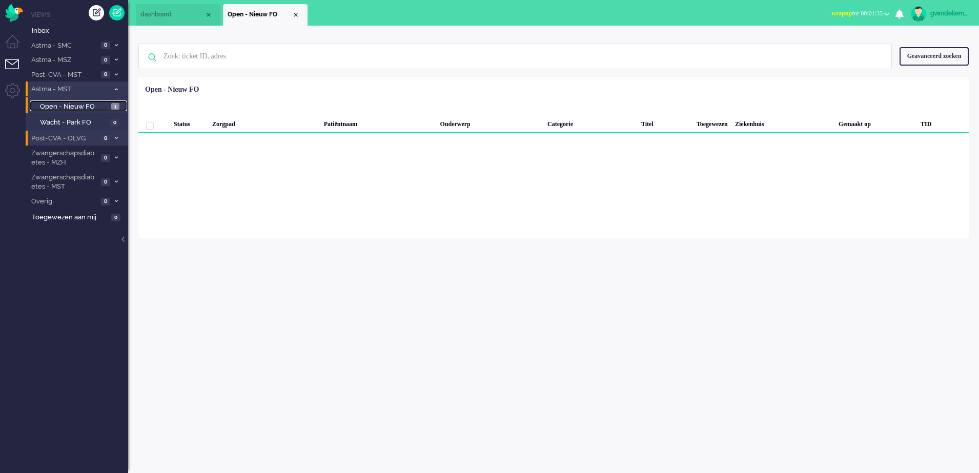
click at [103, 106] on span "Open - Nieuw FO" at bounding box center [74, 107] width 69 height 10
click at [293, 15] on div "Close tab" at bounding box center [296, 15] width 8 height 8
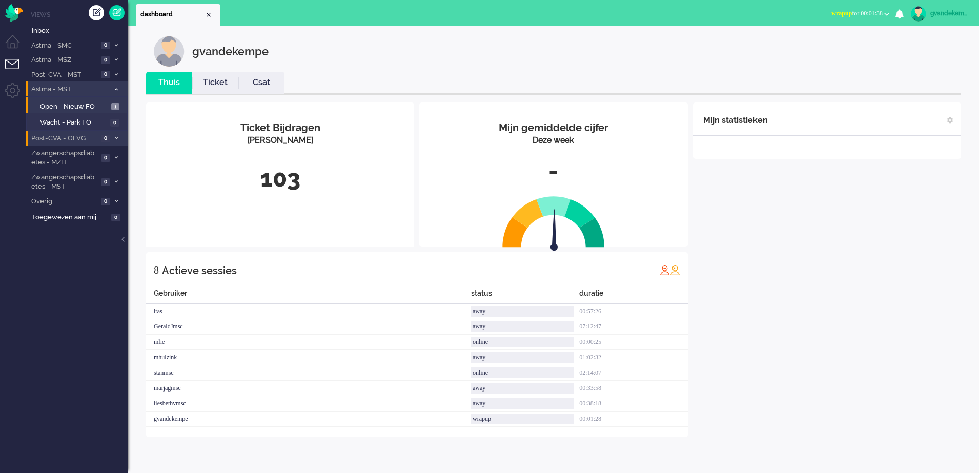
click at [767, 235] on div "Mijn statistieken + Statistieken toevoegen Bel tijd (gemiddelde dag) Wrapup tij…" at bounding box center [827, 270] width 268 height 335
click at [886, 12] on b "button" at bounding box center [886, 14] width 5 height 4
click at [825, 47] on label "Online" at bounding box center [846, 46] width 81 height 9
click at [809, 199] on div "Mijn statistieken + Statistieken toevoegen Bel tijd (gemiddelde dag) Wrapup tij…" at bounding box center [827, 270] width 268 height 335
click at [117, 90] on icon at bounding box center [116, 90] width 3 height 4
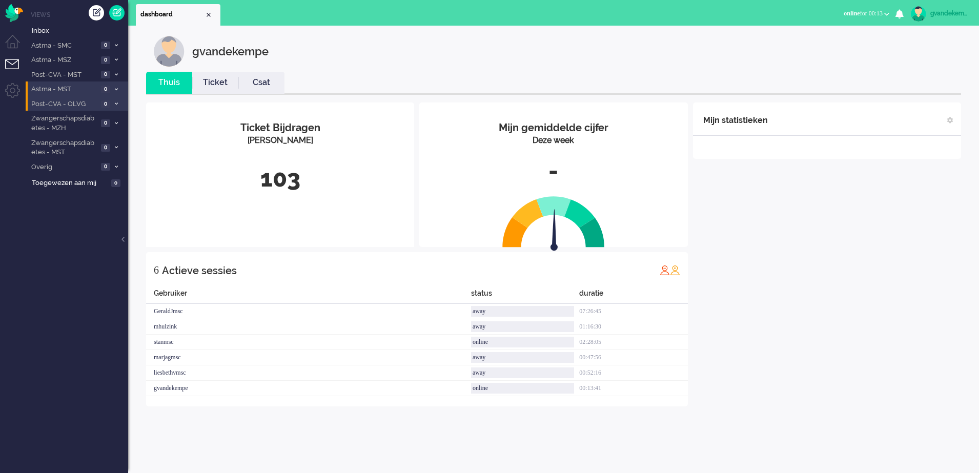
click at [699, 148] on div at bounding box center [827, 152] width 268 height 13
click at [117, 146] on icon at bounding box center [116, 148] width 3 height 4
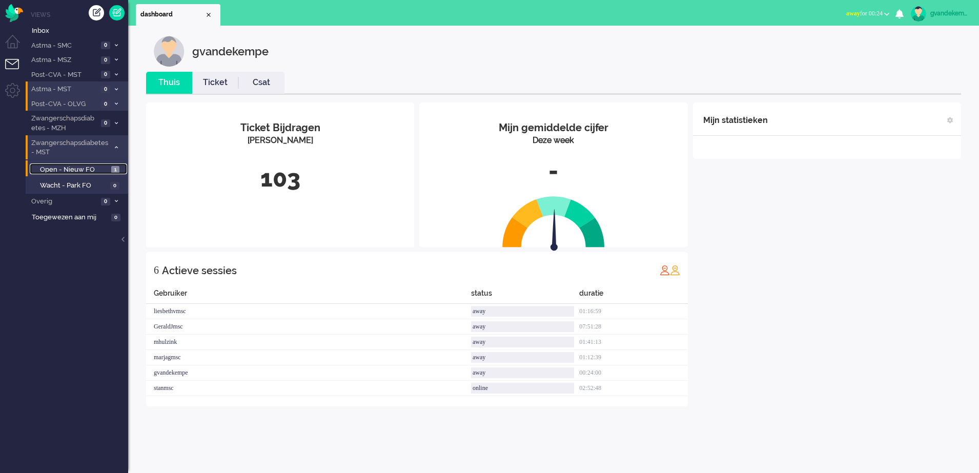
click at [84, 168] on span "Open - Nieuw FO" at bounding box center [74, 170] width 69 height 10
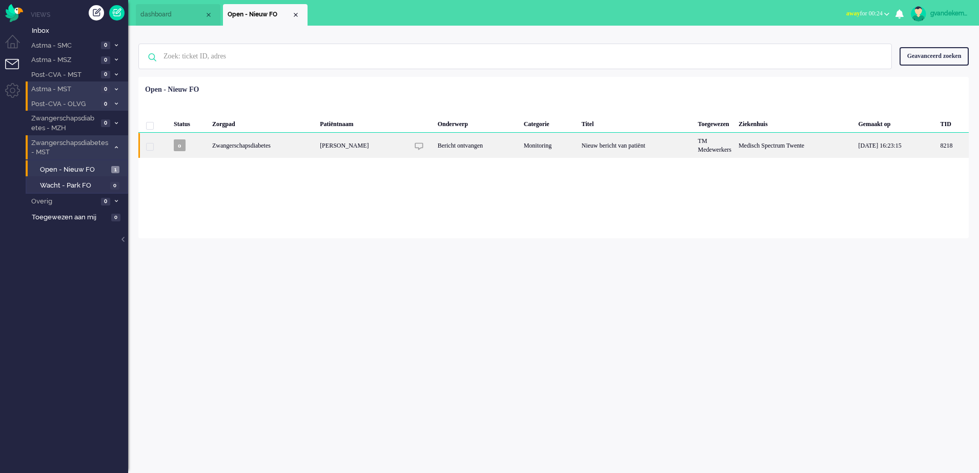
click at [423, 149] on img "8218" at bounding box center [419, 146] width 9 height 9
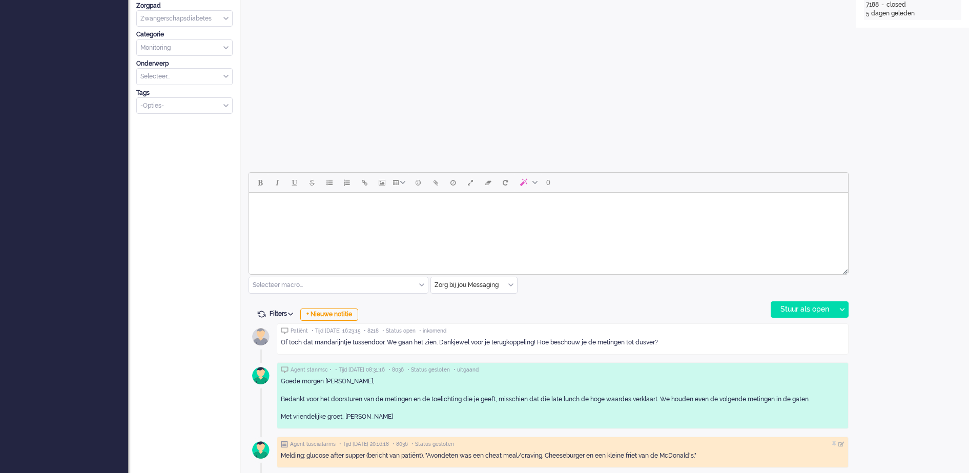
scroll to position [352, 0]
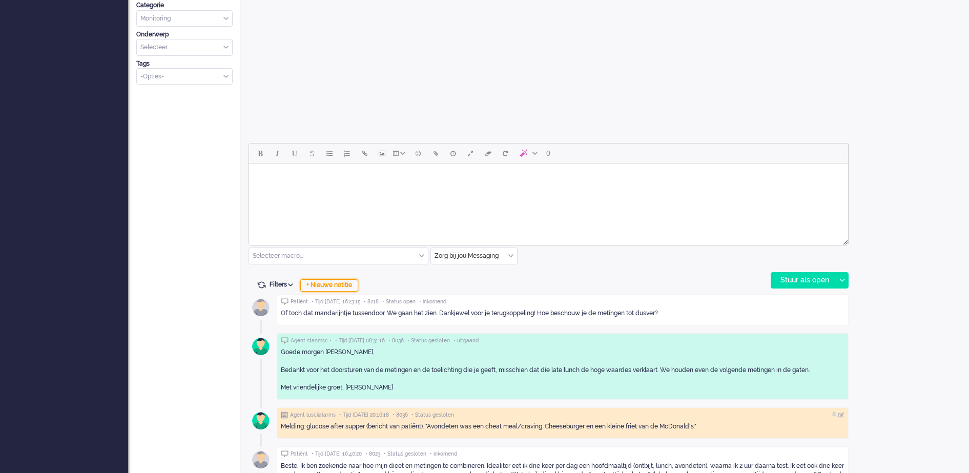
click at [340, 286] on div "+ Nieuwe notitie" at bounding box center [329, 285] width 58 height 12
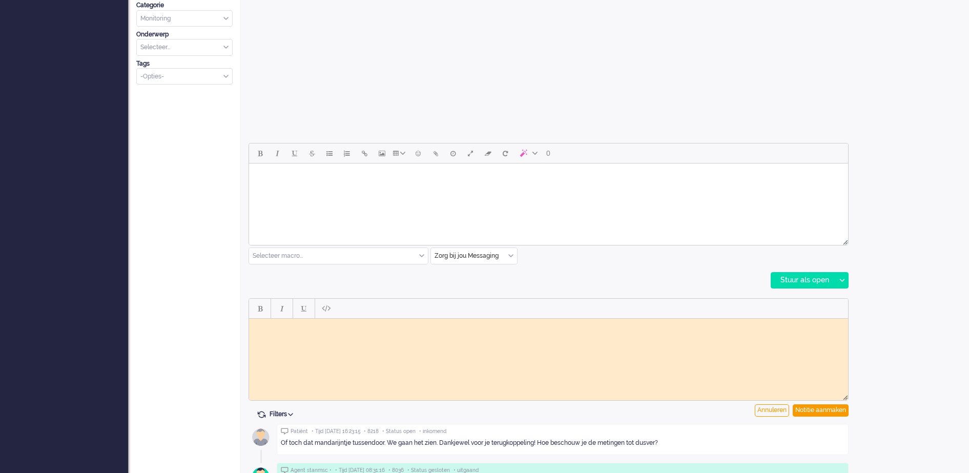
scroll to position [0, 0]
click at [822, 411] on div "Notitie aanmaken" at bounding box center [821, 411] width 56 height 12
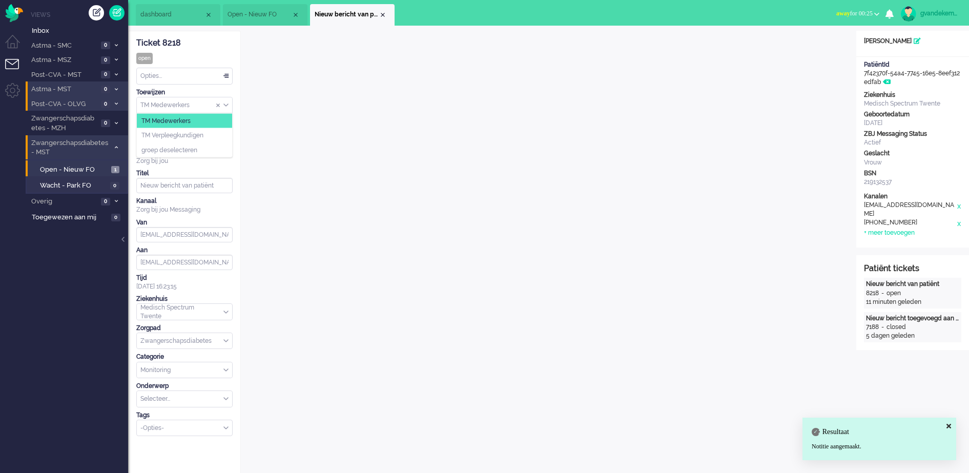
click at [226, 103] on div "TM Medewerkers" at bounding box center [184, 105] width 95 height 16
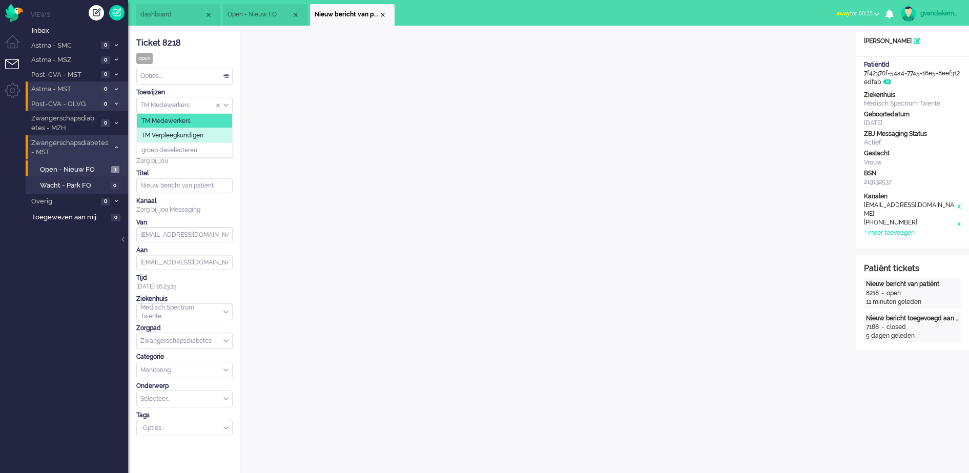
click at [214, 136] on li "TM Verpleegkundigen" at bounding box center [184, 135] width 95 height 15
click at [385, 14] on div "Close tab" at bounding box center [383, 15] width 8 height 8
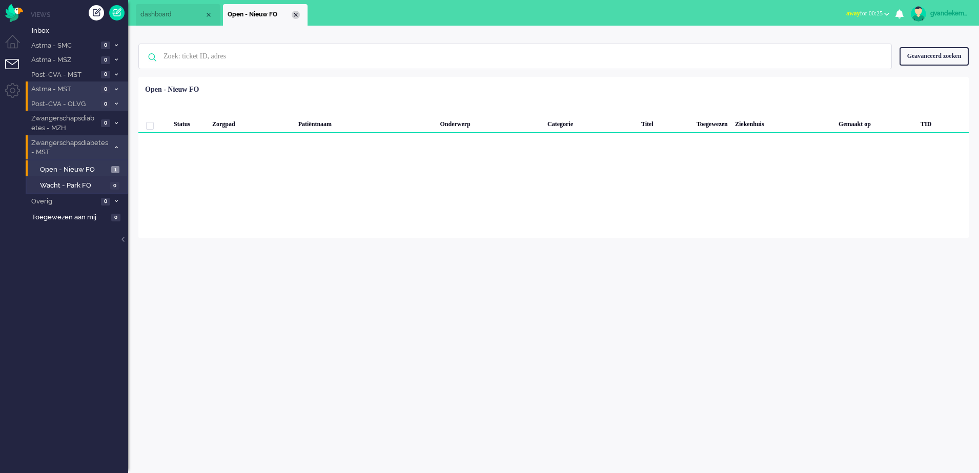
click at [298, 16] on div "Close tab" at bounding box center [296, 15] width 8 height 8
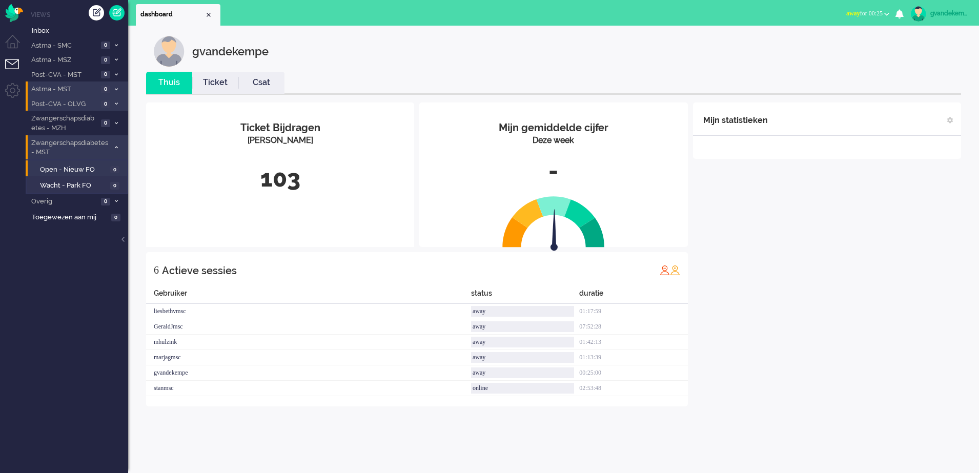
click at [115, 147] on icon at bounding box center [116, 148] width 3 height 4
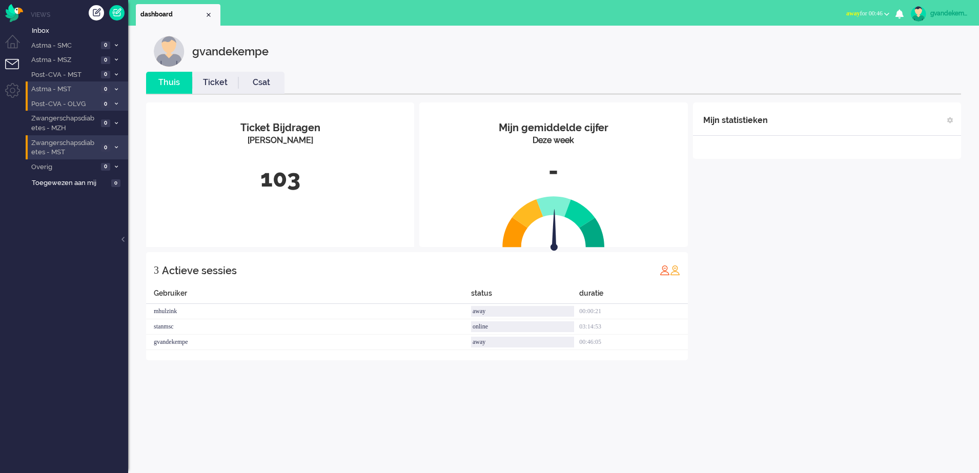
click at [906, 296] on div "Mijn statistieken + Statistieken toevoegen Bel tijd (gemiddelde dag) Wrapup tij…" at bounding box center [827, 232] width 268 height 258
click at [924, 12] on img at bounding box center [918, 13] width 15 height 15
click at [899, 85] on link "Uitloggen" at bounding box center [935, 82] width 76 height 10
